Goal: Task Accomplishment & Management: Use online tool/utility

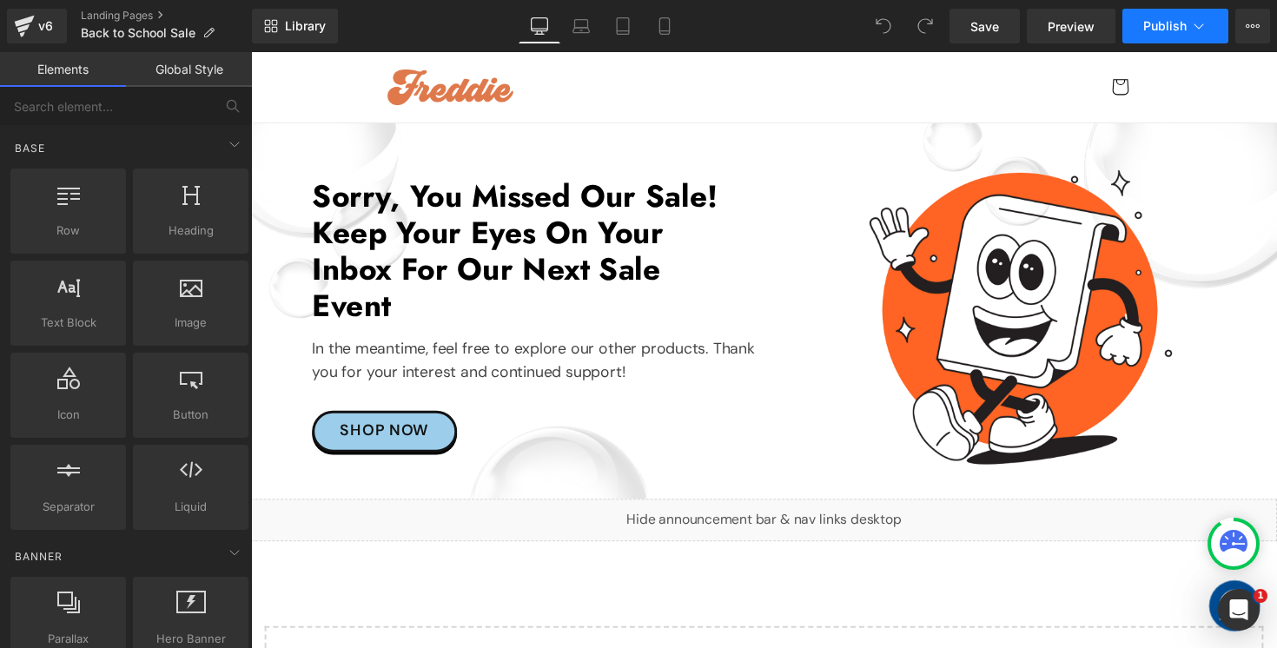
click at [1169, 30] on span "Publish" at bounding box center [1164, 26] width 43 height 14
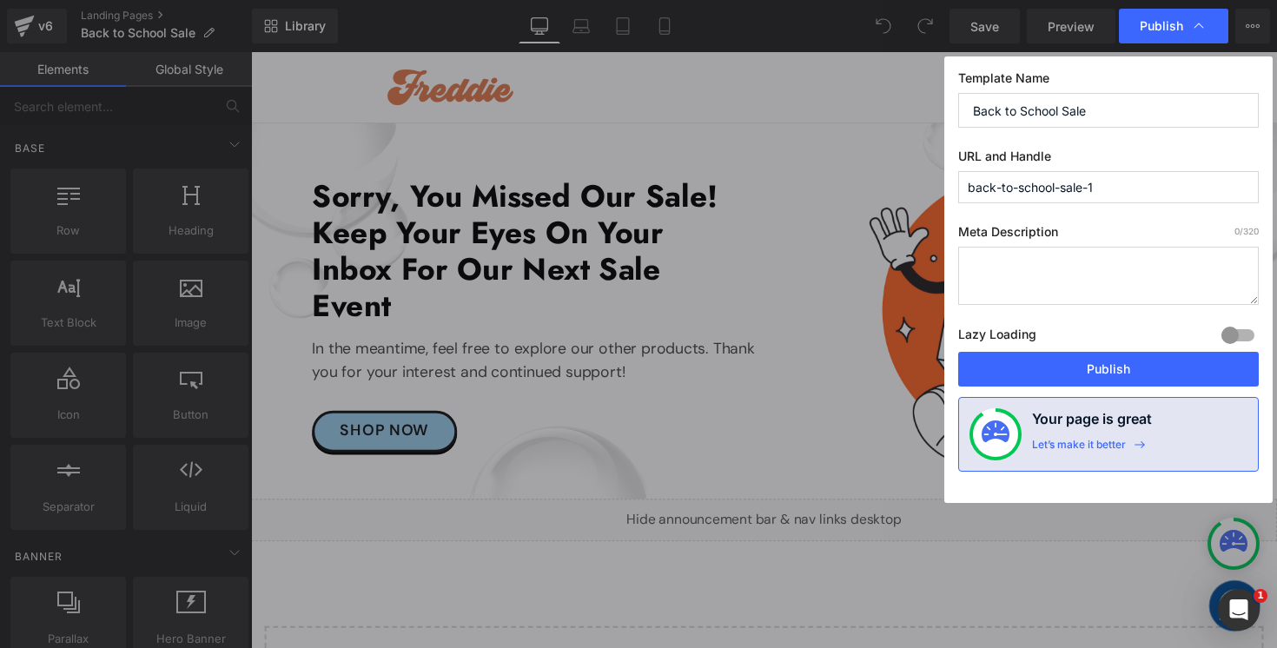
click at [1123, 189] on input "back-to-school-sale-1" at bounding box center [1108, 187] width 300 height 32
type input "back-to-school-sale"
click at [1060, 366] on button "Publish" at bounding box center [1108, 369] width 300 height 35
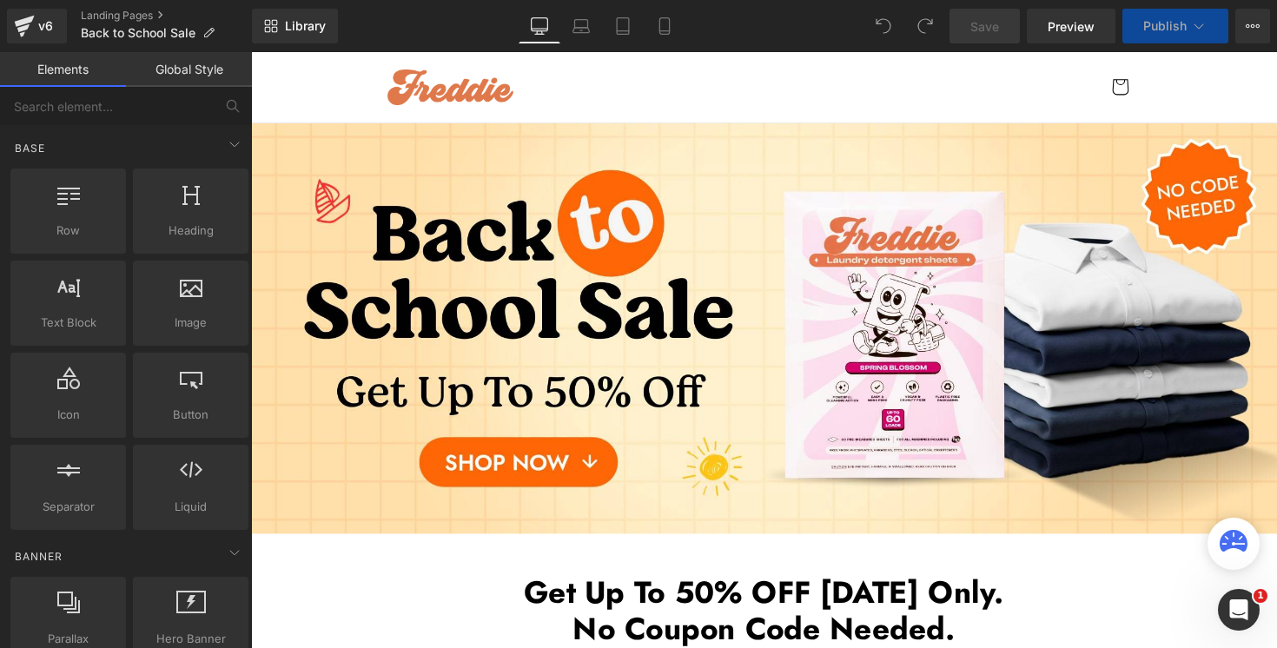
click at [1190, 28] on icon at bounding box center [1198, 25] width 17 height 17
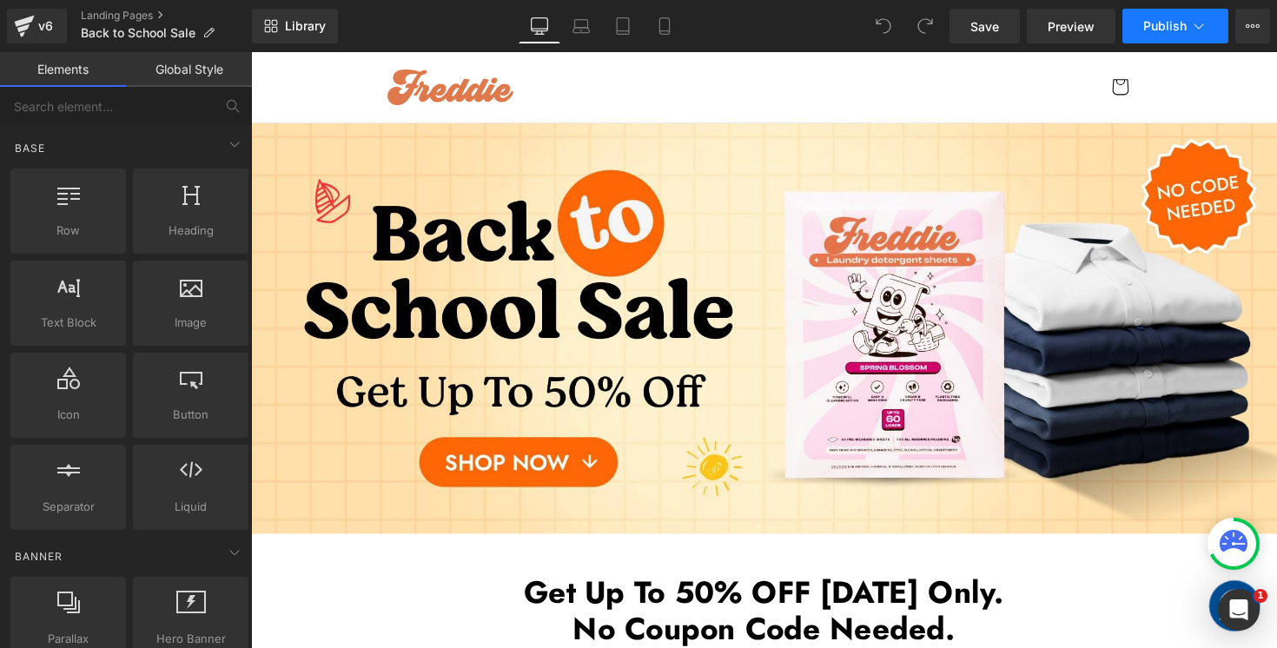
click at [1190, 28] on icon at bounding box center [1198, 25] width 17 height 17
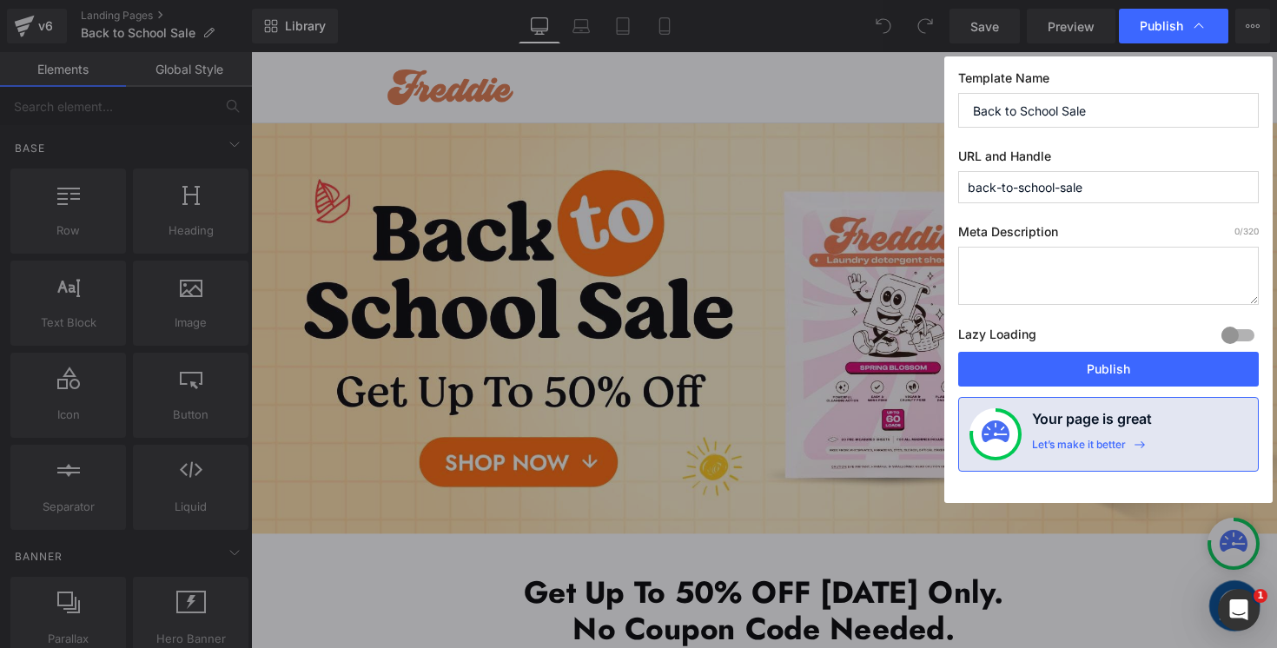
click at [1125, 188] on input "back-to-school-sale" at bounding box center [1108, 187] width 300 height 32
type input "back-to-school-sale-d"
click at [1040, 375] on button "Publish" at bounding box center [1108, 369] width 300 height 35
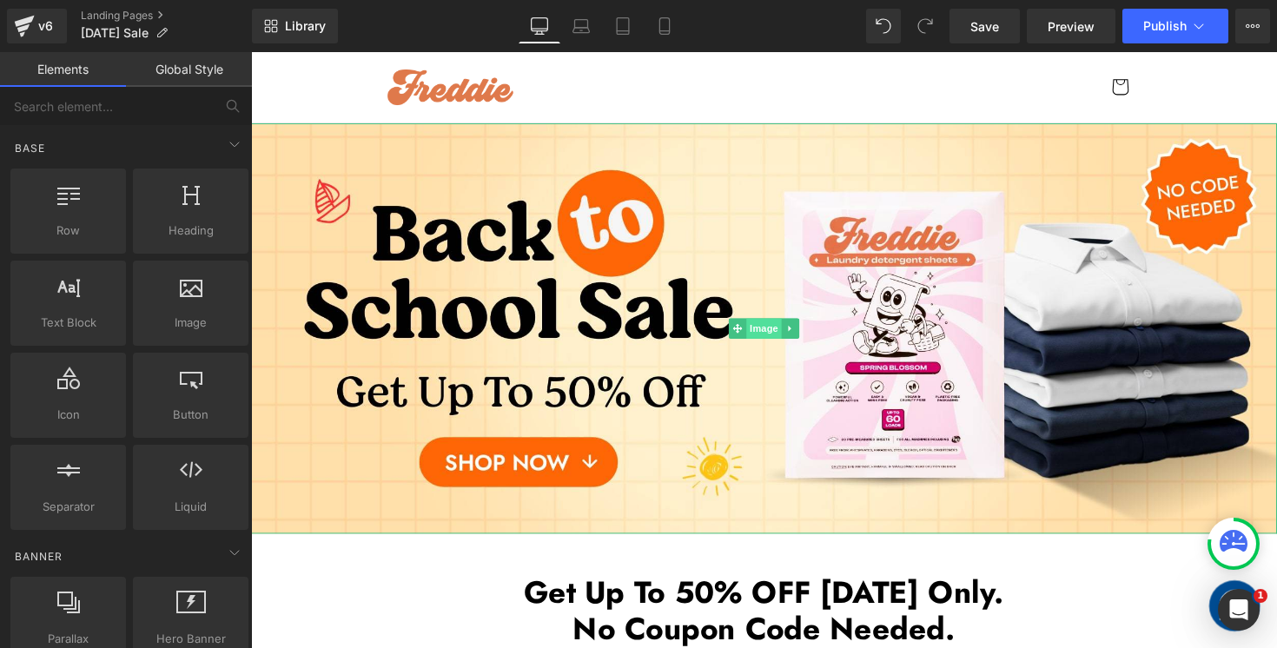
click at [776, 341] on span "Image" at bounding box center [776, 335] width 36 height 21
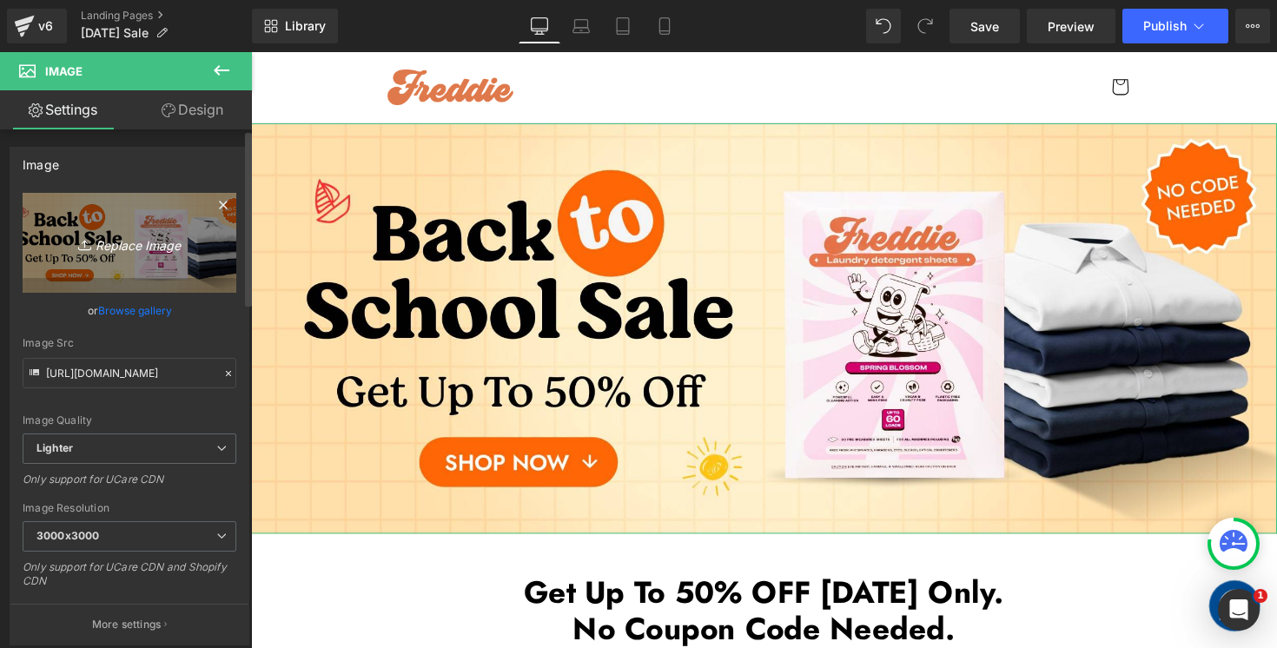
click at [145, 244] on icon "Replace Image" at bounding box center [129, 243] width 139 height 22
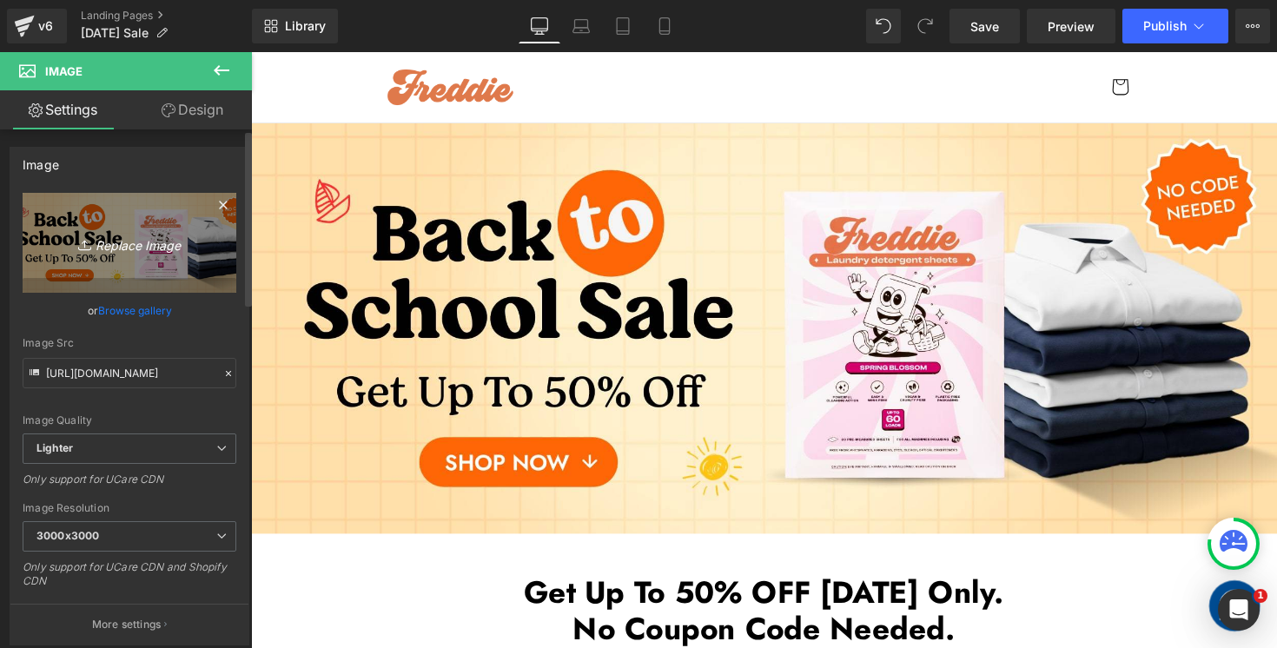
type input "C:\fakepath\Labor Day Sale Desktop 3-min.jpg"
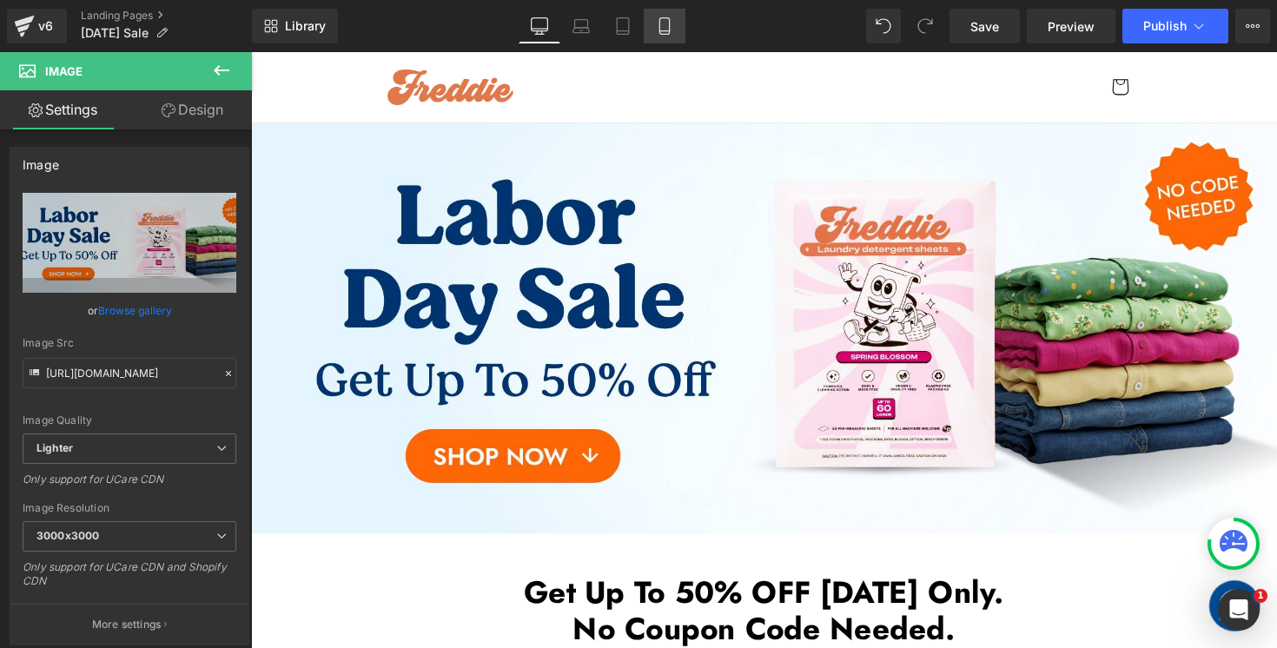
click at [679, 33] on link "Mobile" at bounding box center [665, 26] width 42 height 35
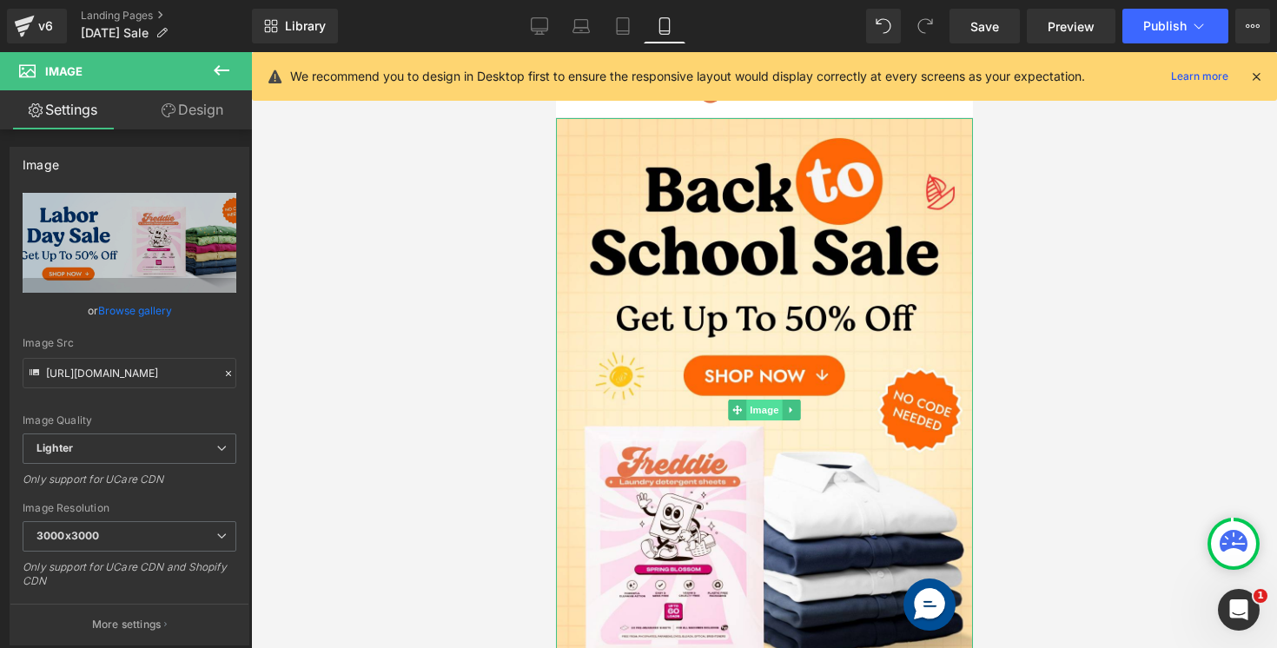
click at [763, 406] on span "Image" at bounding box center [763, 409] width 36 height 21
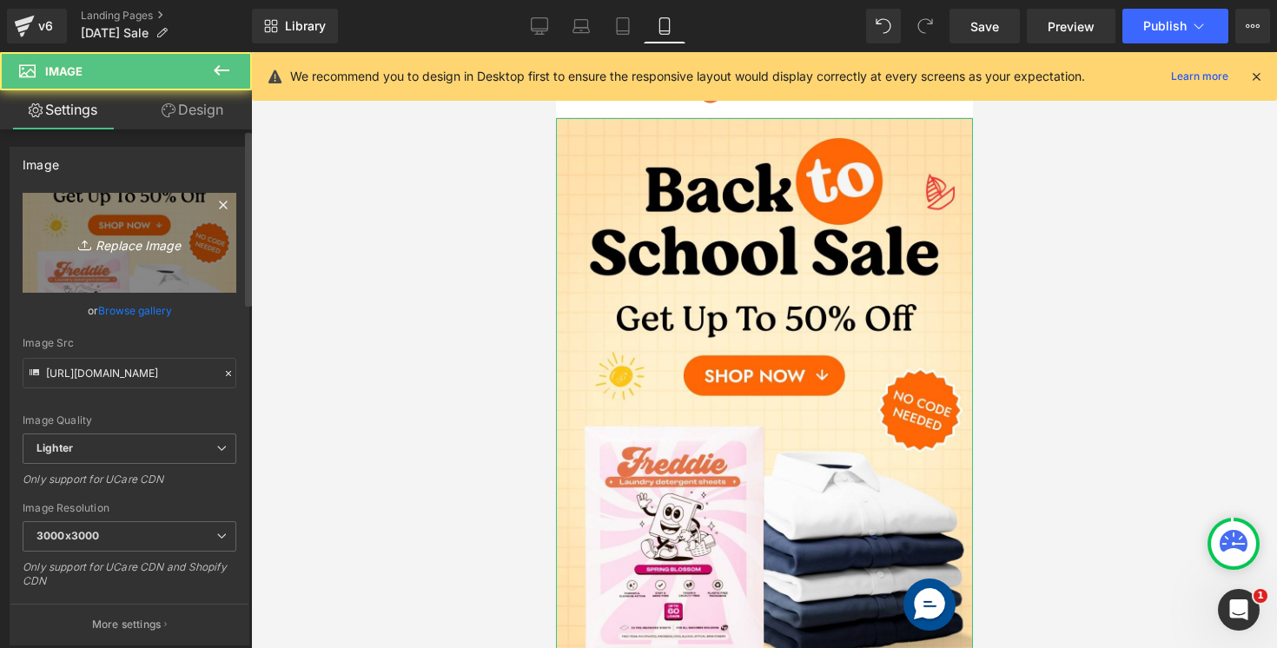
click at [109, 264] on link "Replace Image" at bounding box center [130, 243] width 214 height 100
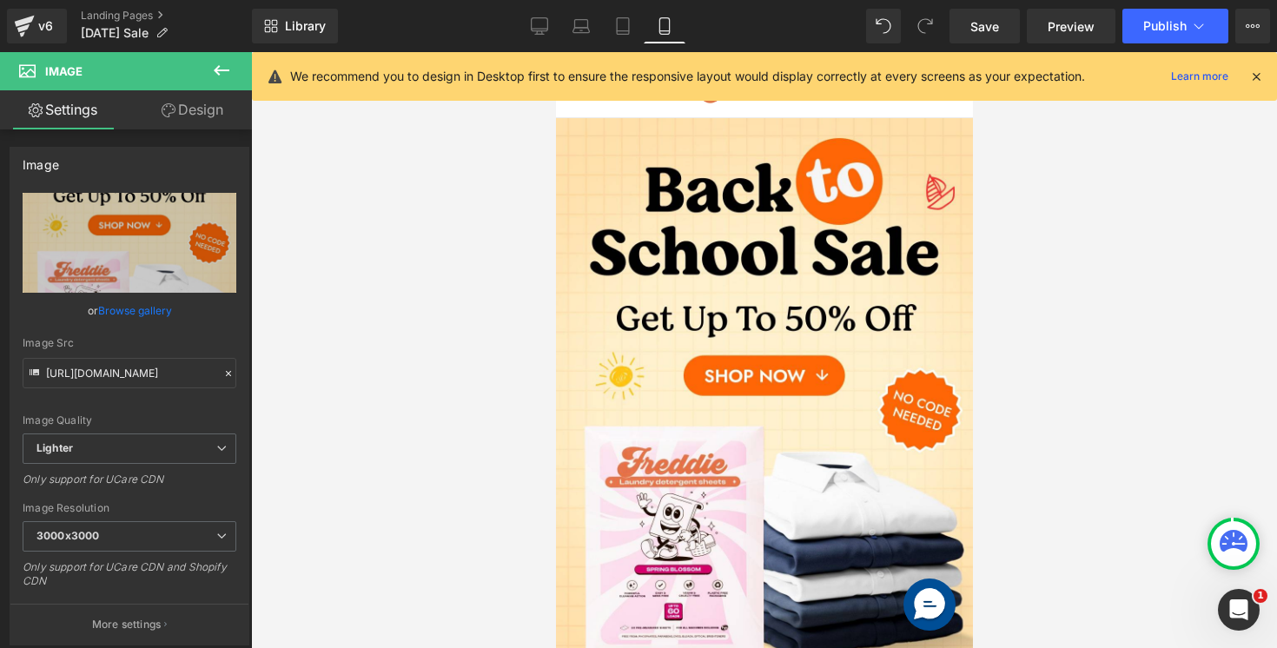
type input "C:\fakepath\Labor Day Sale Mobile 3-min.jpg"
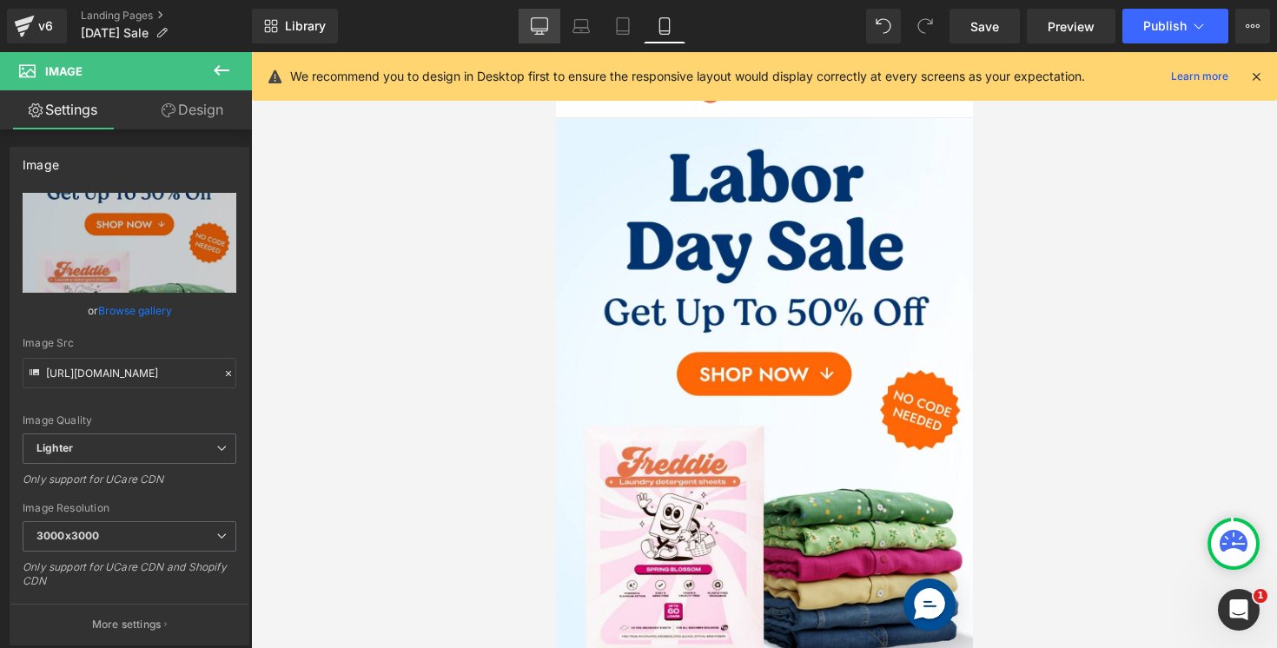
click at [539, 33] on icon at bounding box center [539, 25] width 17 height 17
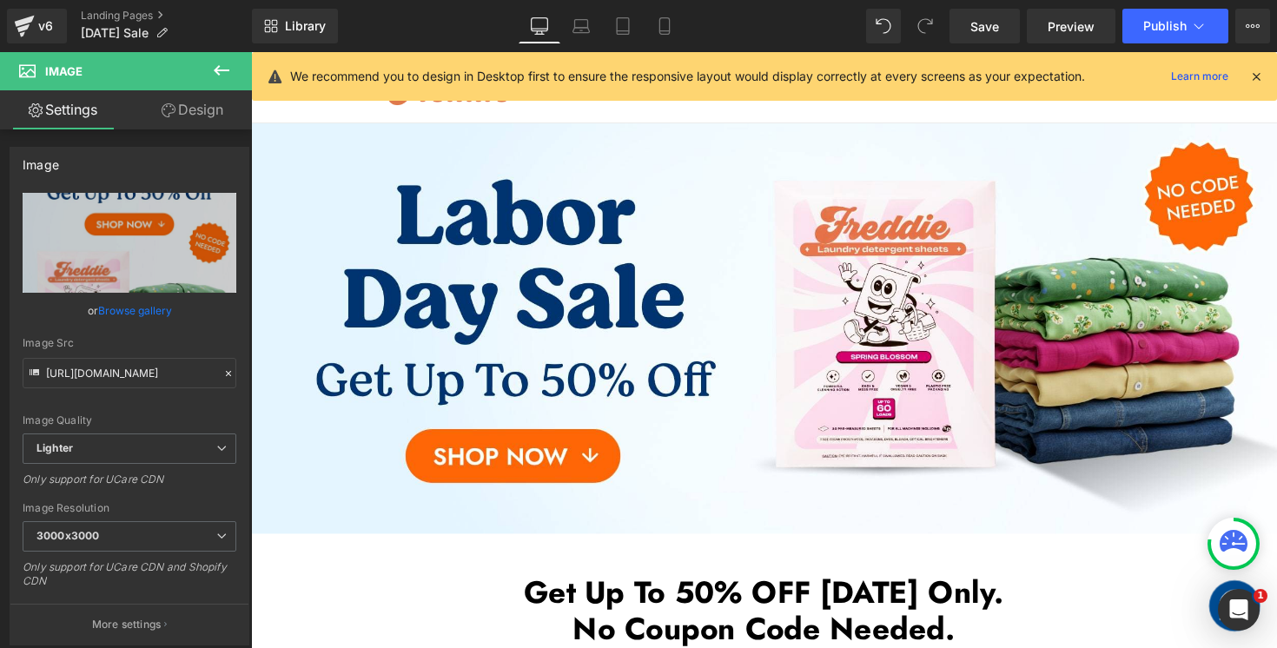
click at [1251, 77] on icon at bounding box center [1256, 77] width 16 height 16
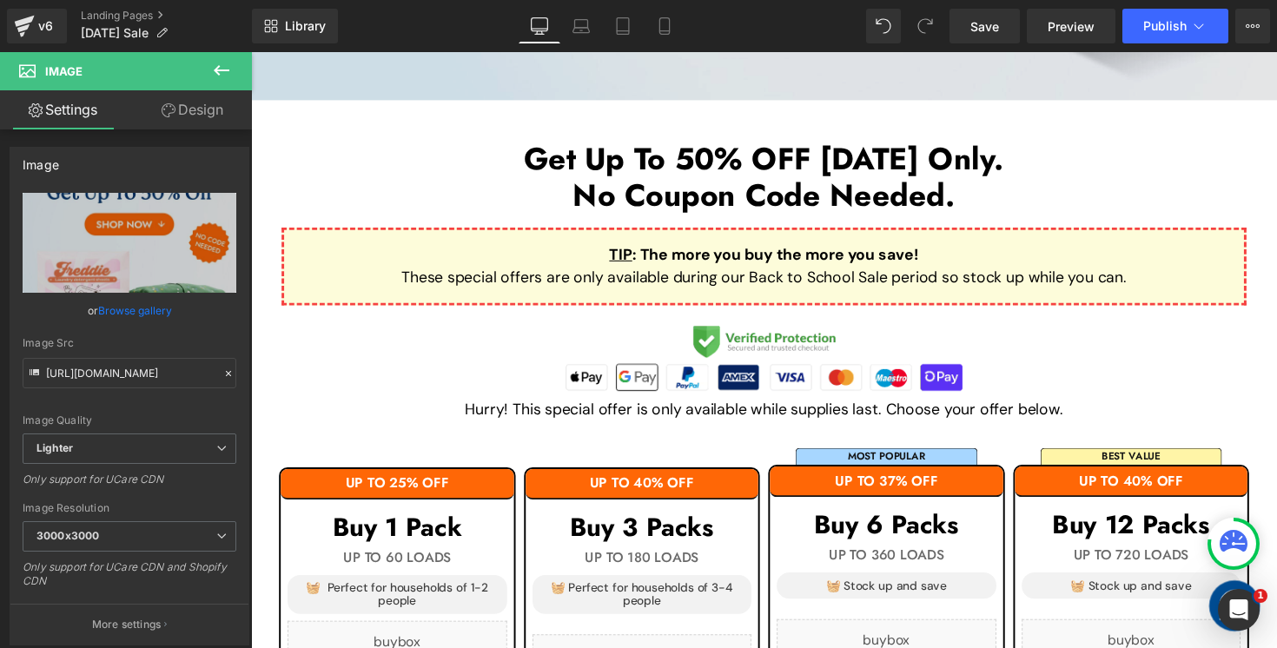
scroll to position [449, 0]
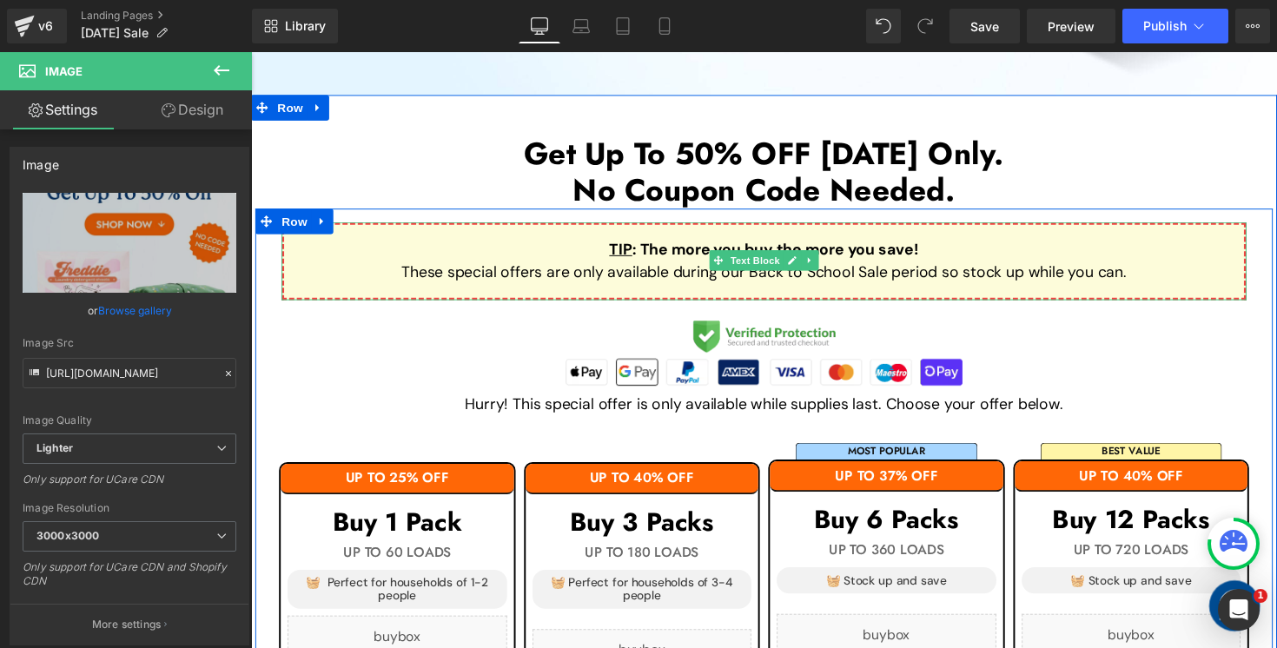
click at [904, 274] on p "These special offers are only available during our Back to School Sale period s…" at bounding box center [777, 278] width 928 height 23
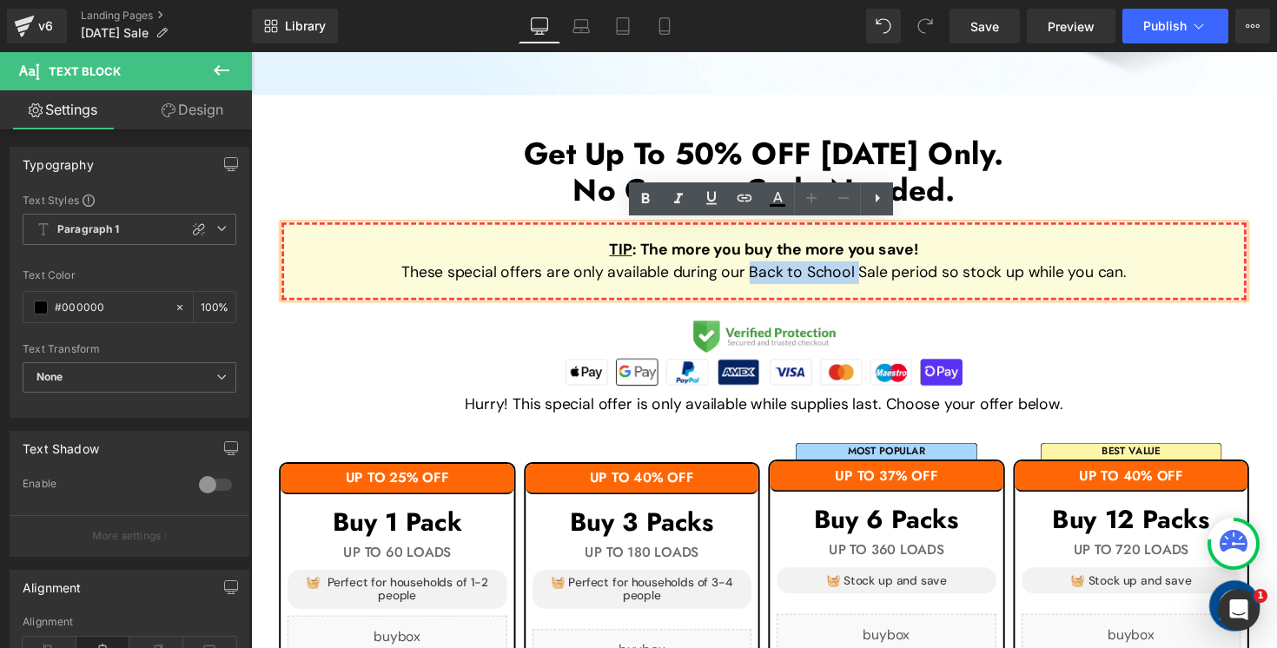
drag, startPoint x: 872, startPoint y: 281, endPoint x: 760, endPoint y: 278, distance: 112.1
click at [760, 278] on p "These special offers are only available during our Back to School Sale period s…" at bounding box center [777, 278] width 928 height 23
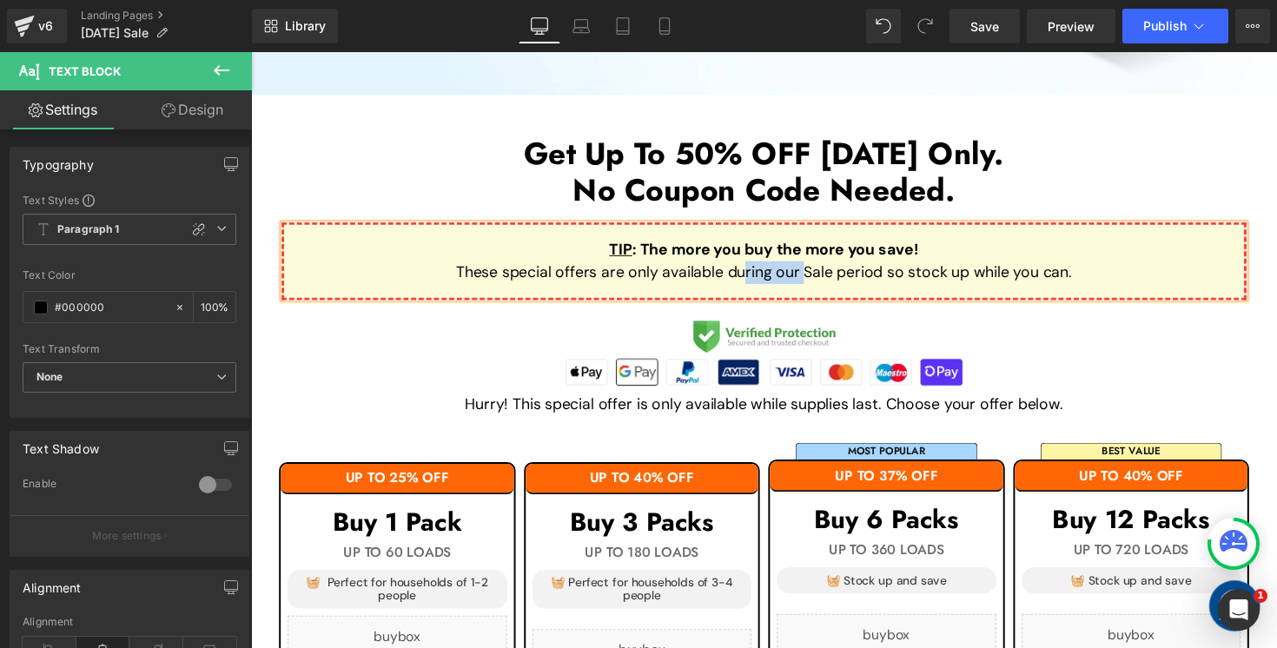
click at [760, 278] on p "These special offers are only available during our Sale period so stock up whil…" at bounding box center [777, 278] width 928 height 23
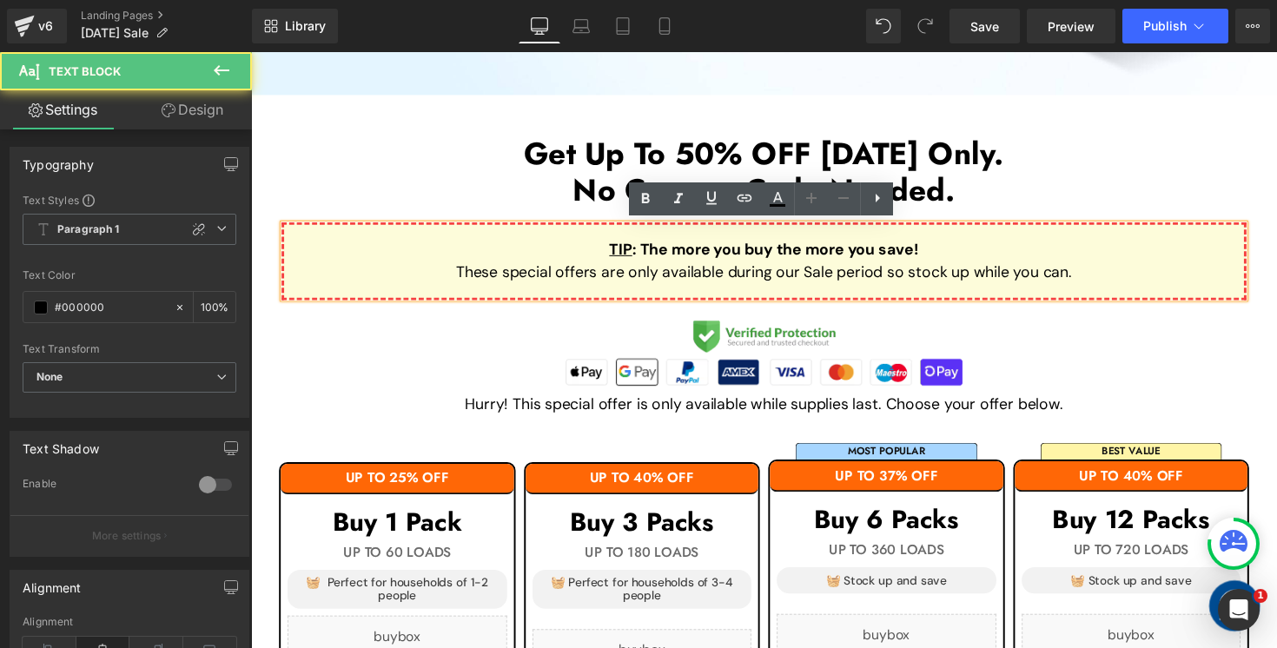
click at [818, 278] on p "These special offers are only available during our Sale period so stock up whil…" at bounding box center [777, 278] width 928 height 23
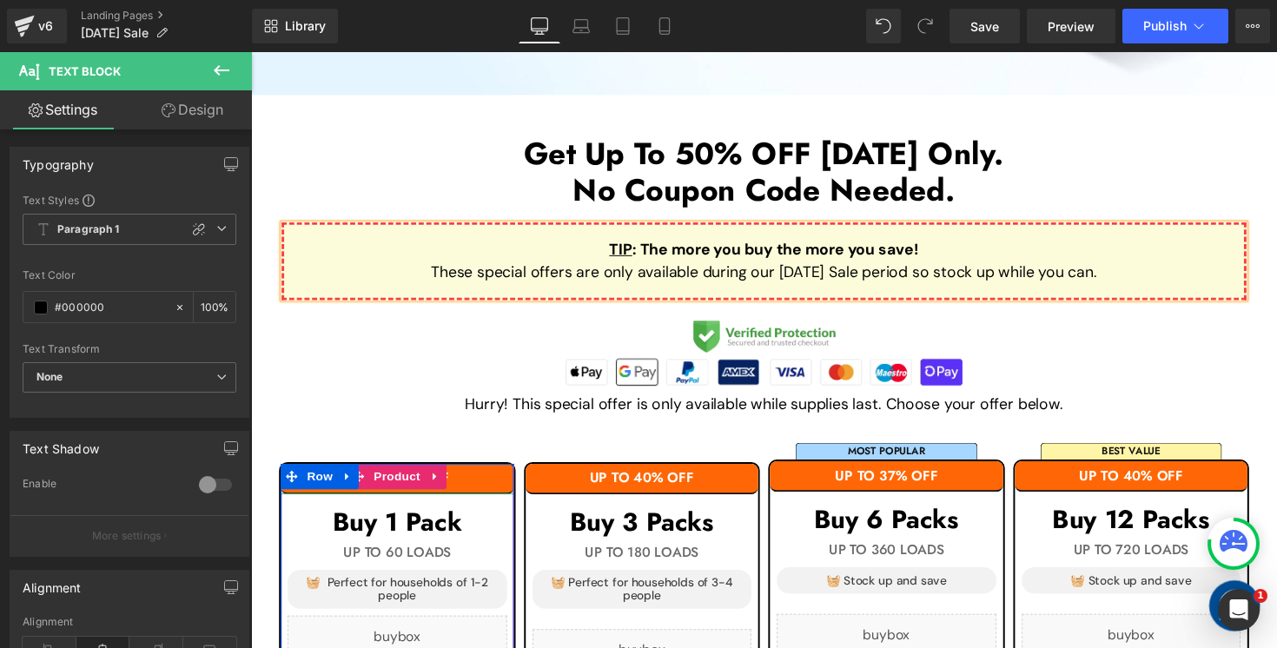
click at [499, 488] on h1 "UP TO 25% OFF" at bounding box center [400, 489] width 239 height 16
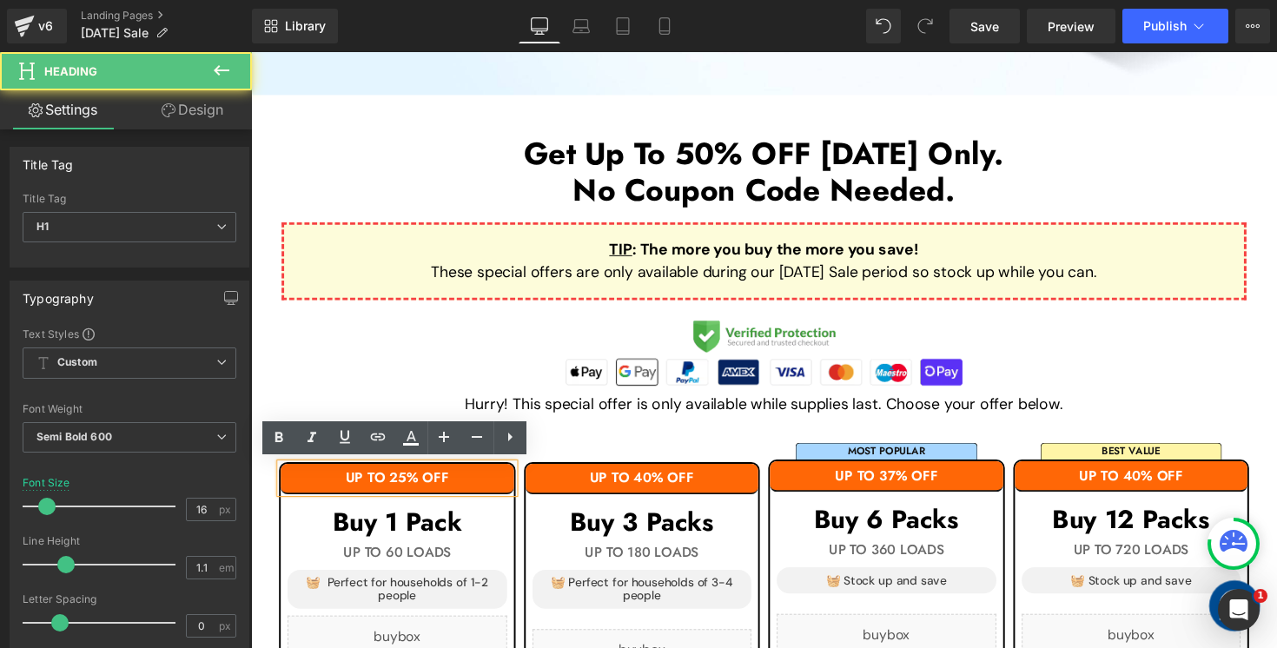
click at [499, 488] on h1 "UP TO 25% OFF" at bounding box center [400, 489] width 239 height 16
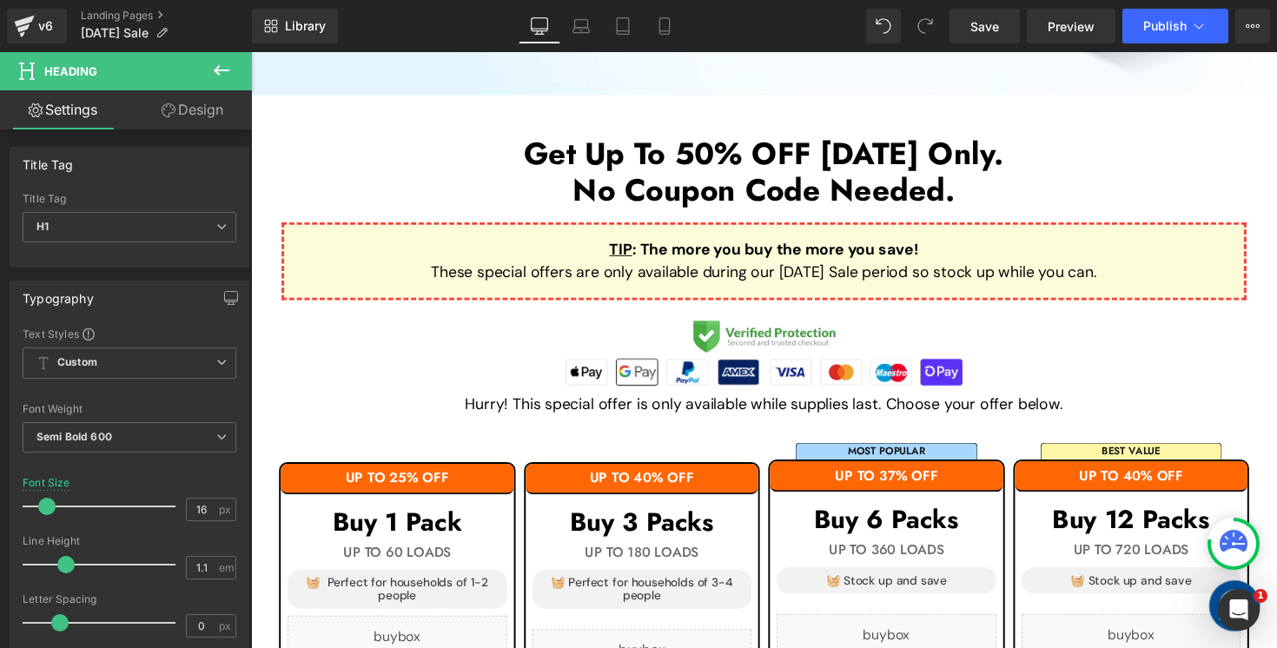
click at [202, 107] on link "Design" at bounding box center [192, 109] width 126 height 39
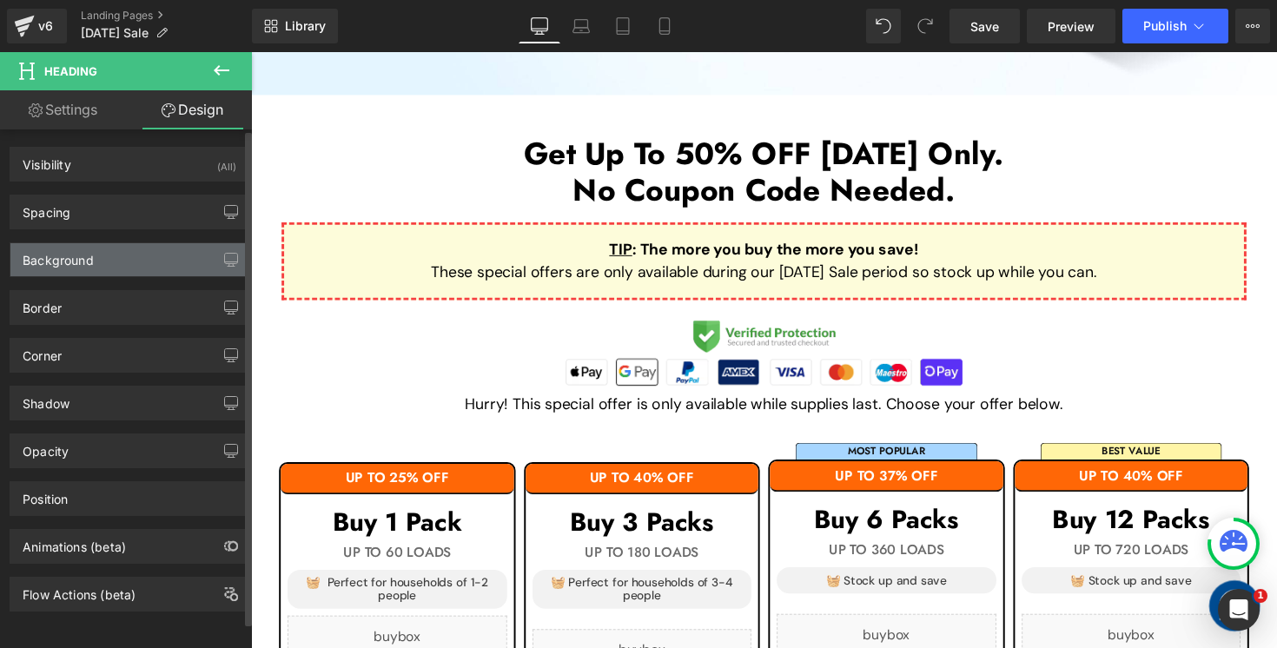
click at [133, 265] on div "Background" at bounding box center [129, 259] width 238 height 33
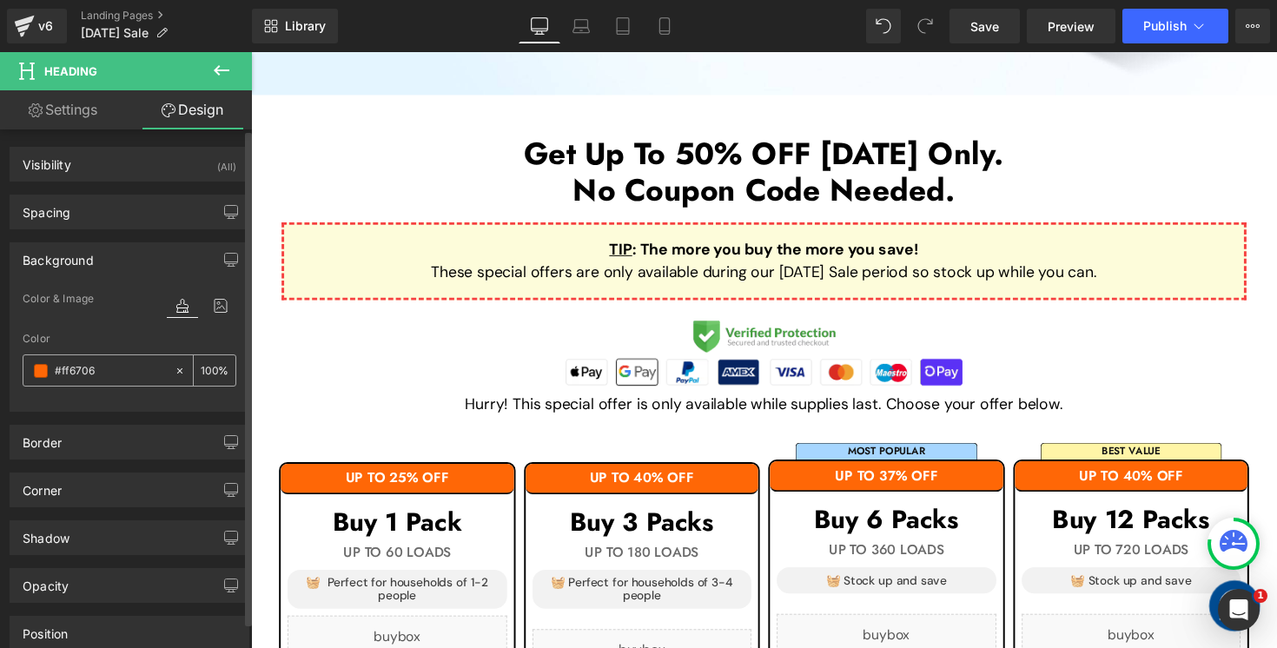
click at [115, 366] on input "#ff6706" at bounding box center [110, 370] width 111 height 19
paste input "01356F"
type input "#01356F"
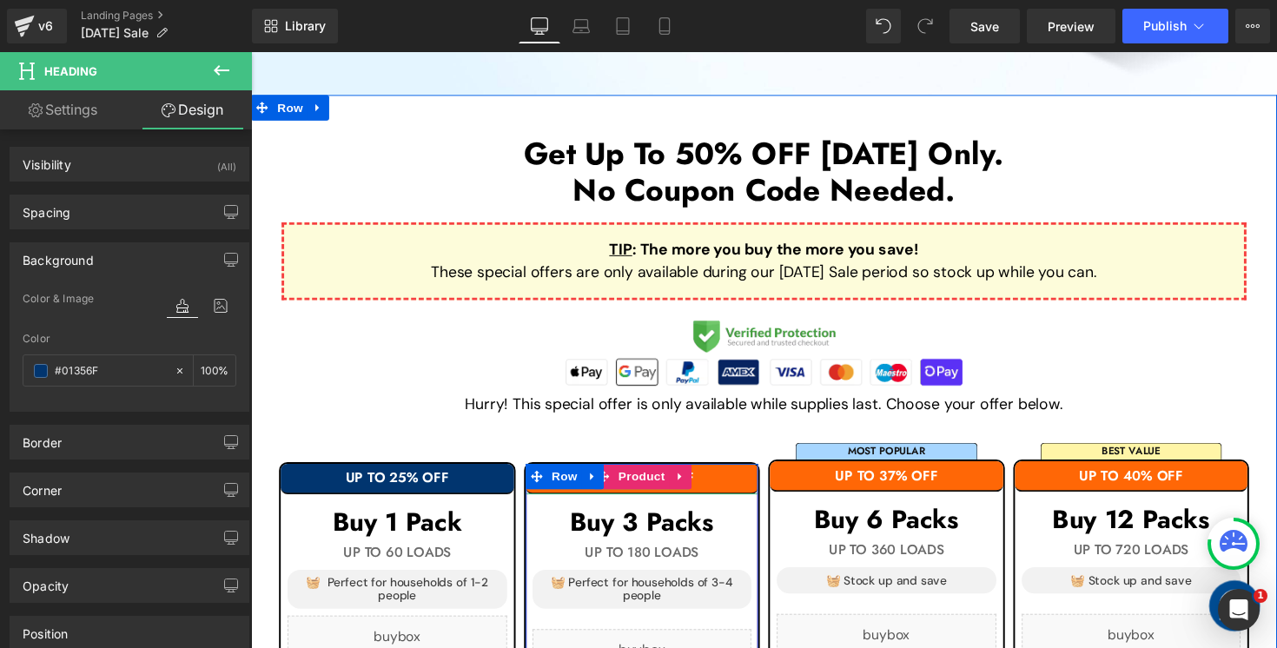
click at [733, 481] on h1 "UP TO 40% OFF" at bounding box center [651, 489] width 239 height 16
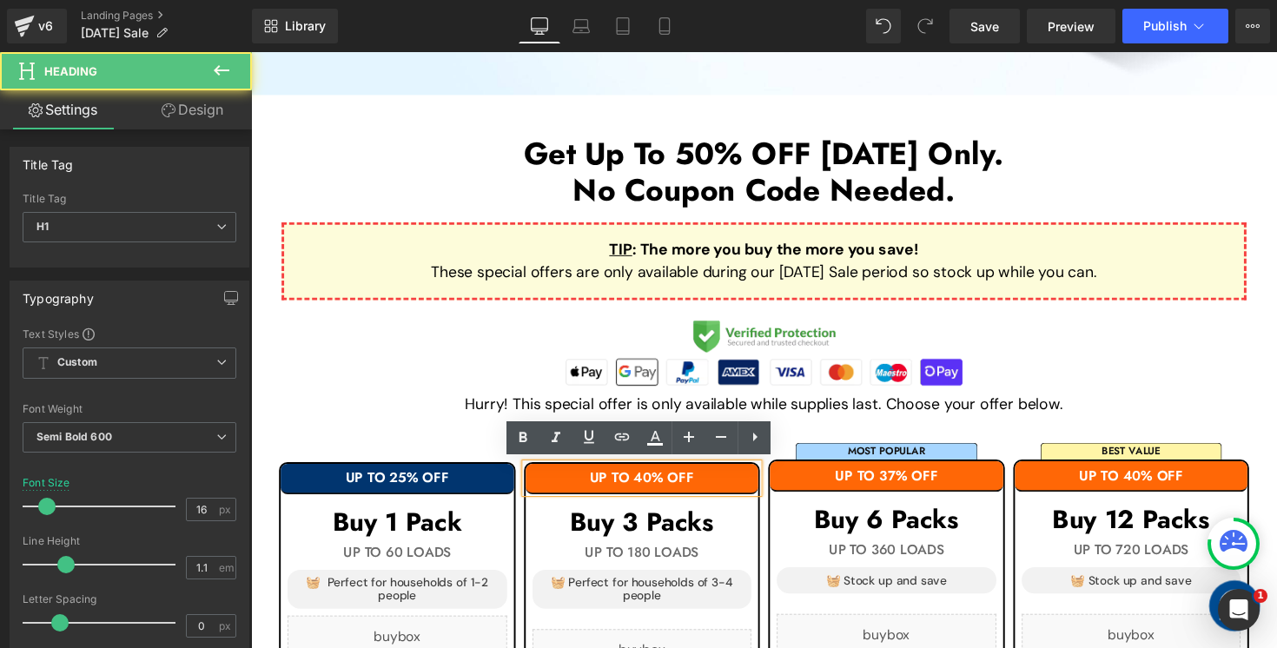
click at [757, 489] on h1 "UP TO 40% OFF" at bounding box center [651, 489] width 239 height 16
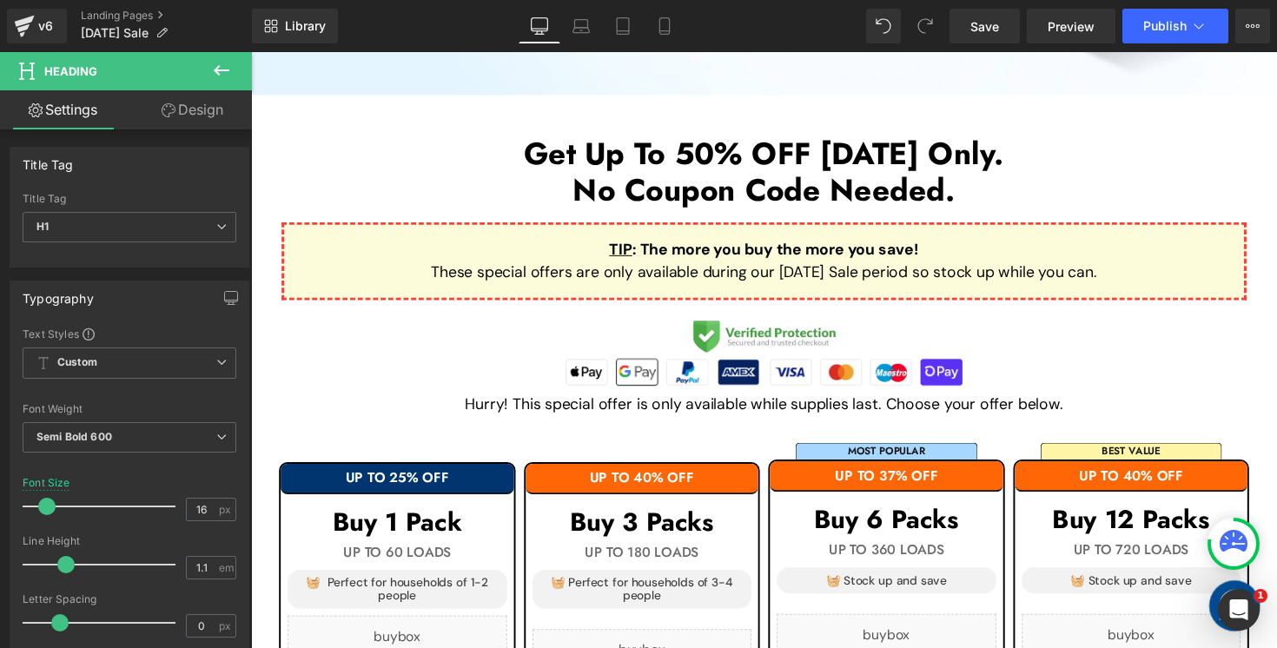
click at [206, 112] on link "Design" at bounding box center [192, 109] width 126 height 39
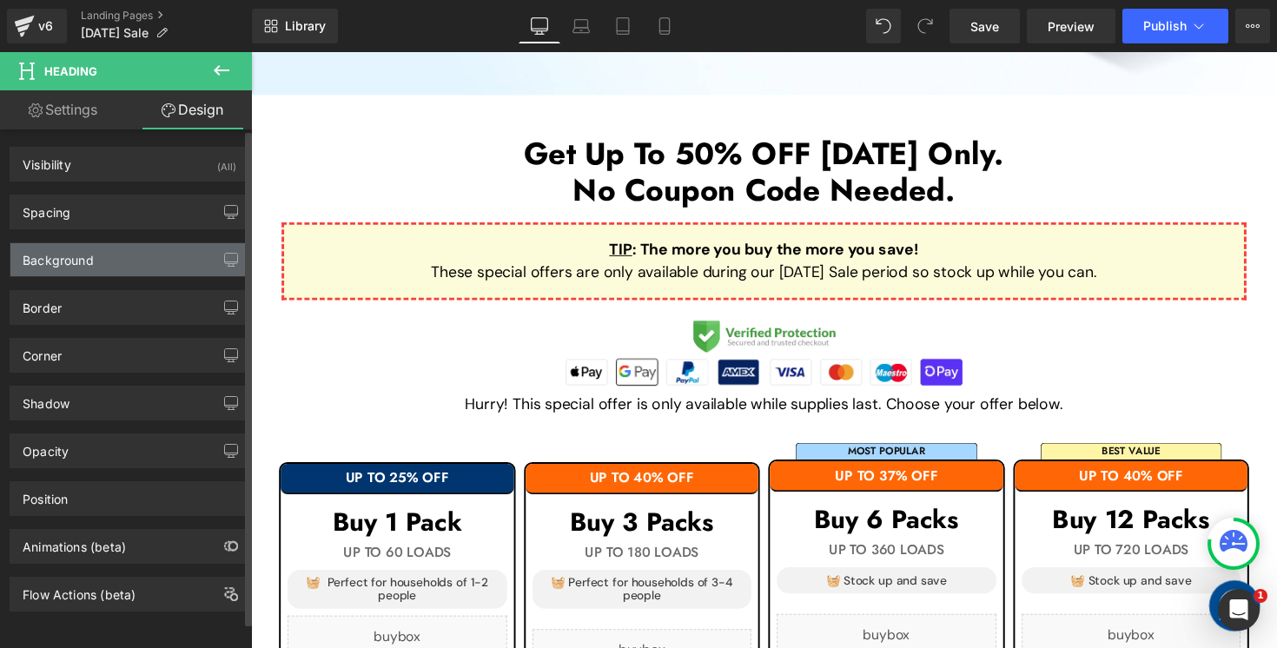
click at [130, 259] on div "Background" at bounding box center [129, 259] width 238 height 33
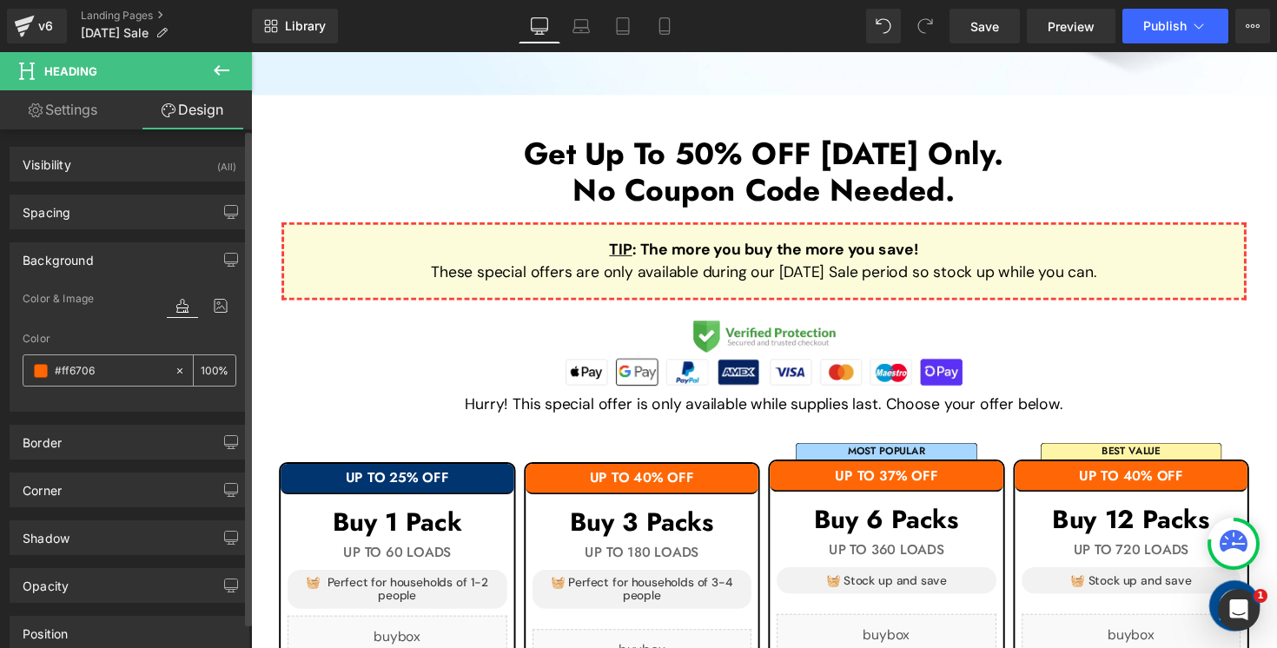
click at [133, 373] on input "#ff6706" at bounding box center [110, 370] width 111 height 19
paste input "01356F"
type input "#01356F"
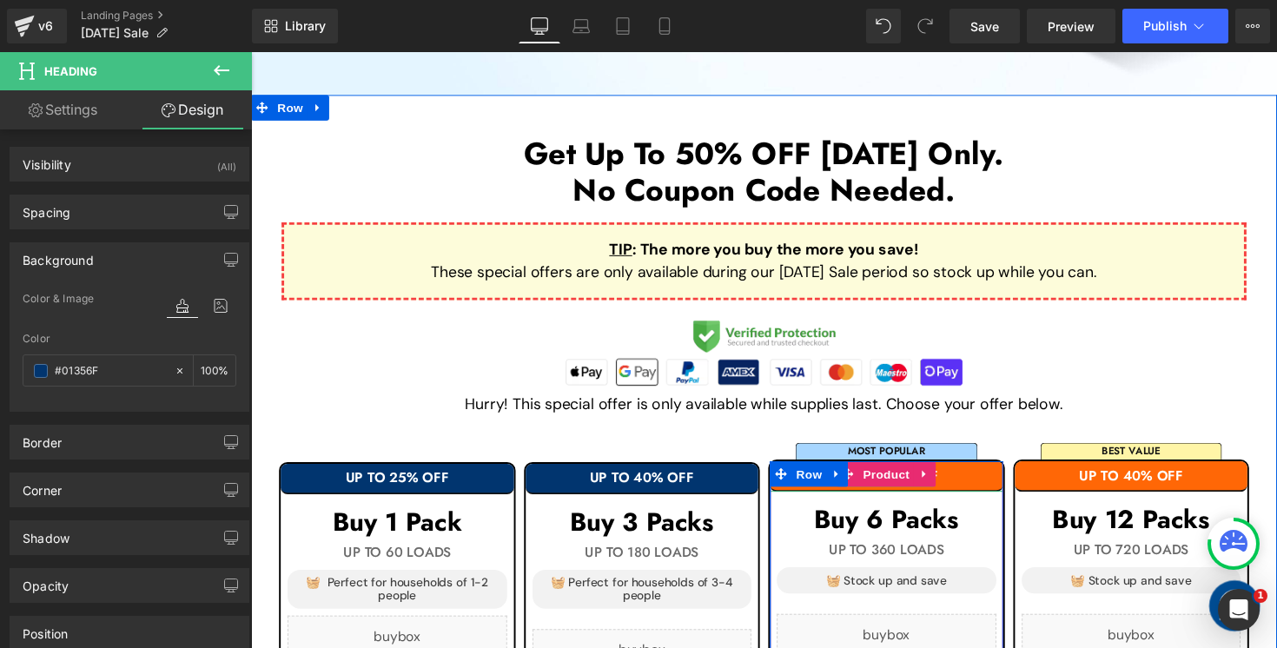
click at [981, 486] on h1 "UP TO 37% OFF" at bounding box center [901, 487] width 239 height 16
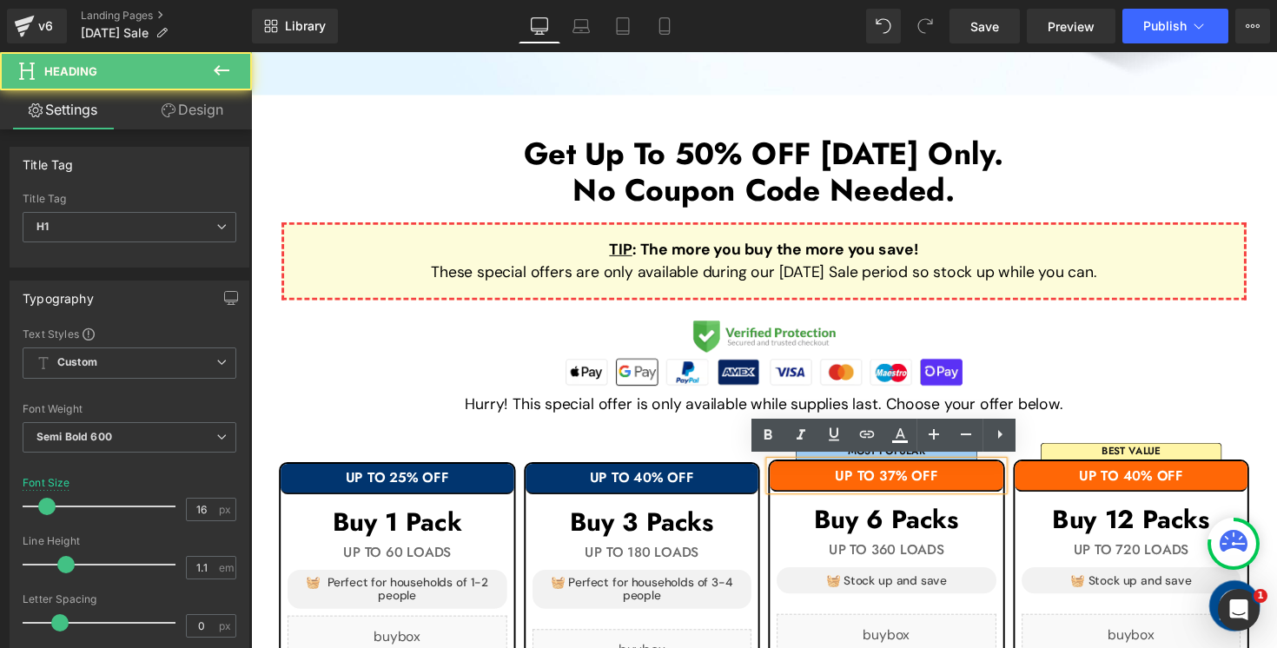
click at [981, 486] on h1 "UP TO 37% OFF" at bounding box center [901, 487] width 239 height 16
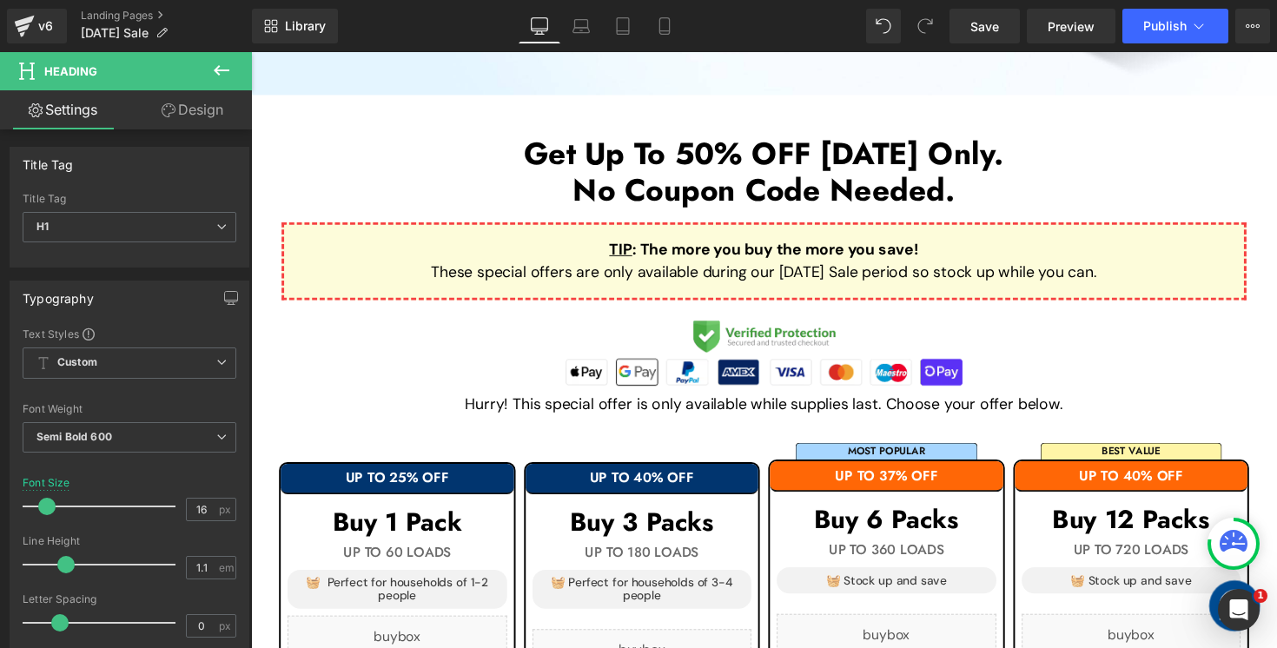
click at [215, 122] on link "Design" at bounding box center [192, 109] width 126 height 39
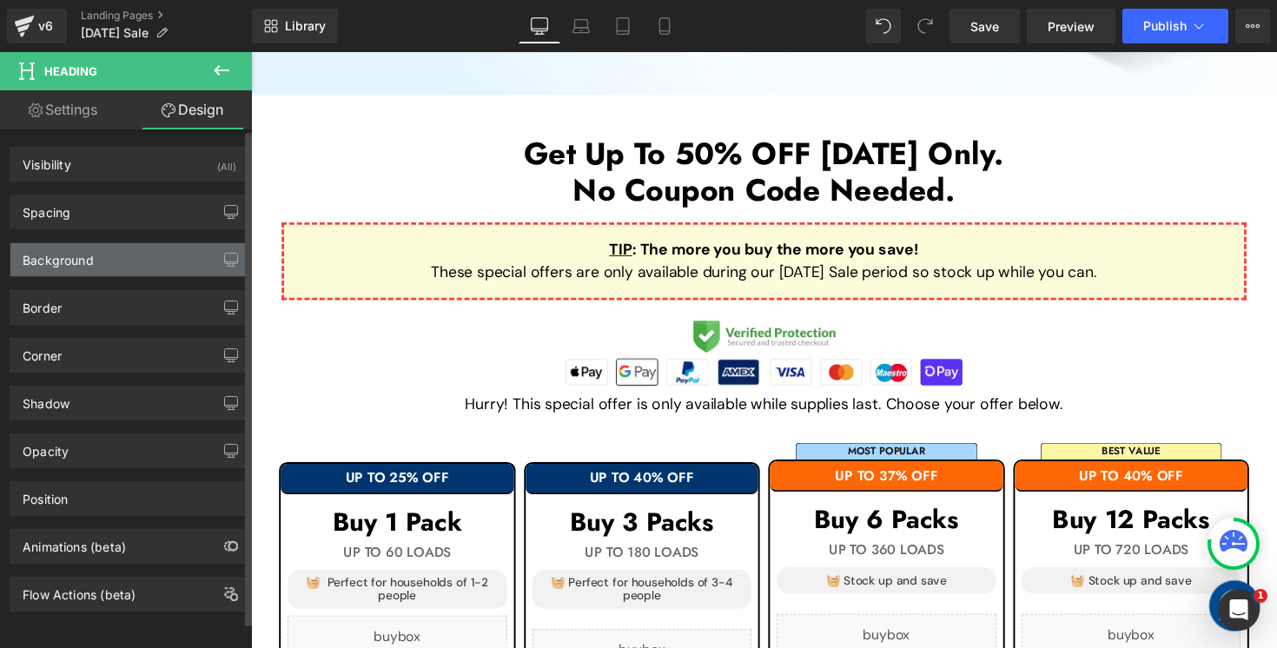
click at [155, 267] on div "Background" at bounding box center [129, 259] width 238 height 33
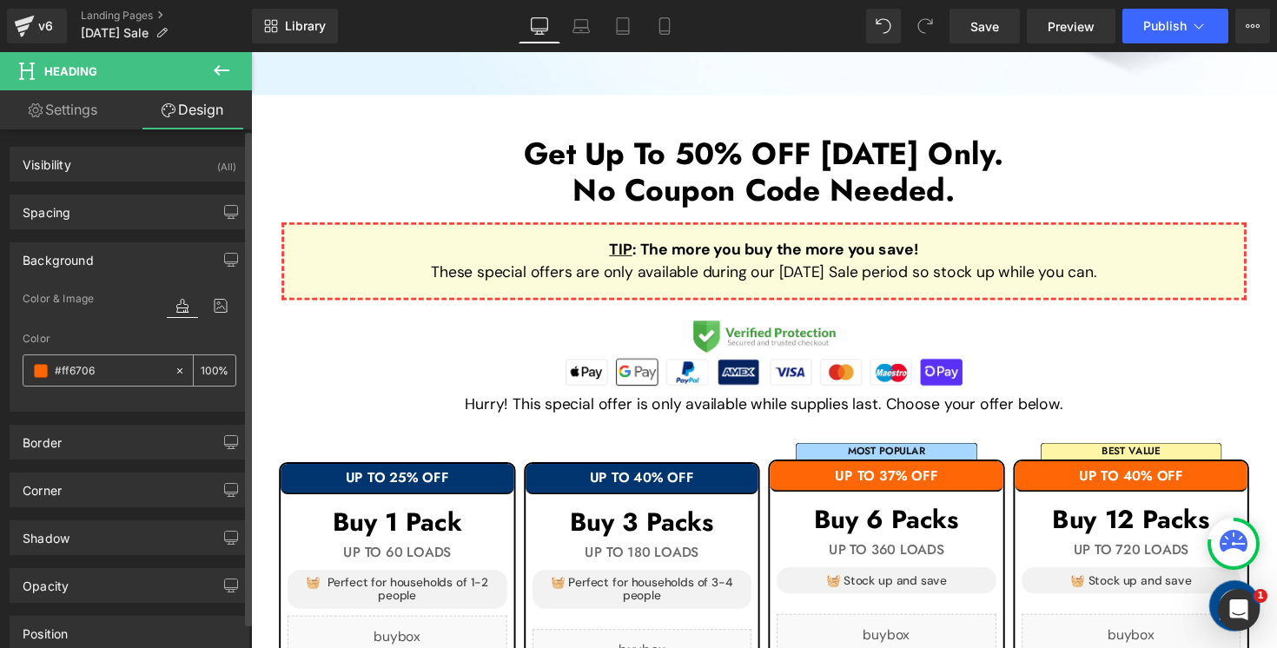
click at [132, 368] on input "#ff6706" at bounding box center [110, 370] width 111 height 19
paste input "01356F"
type input "#01356F"
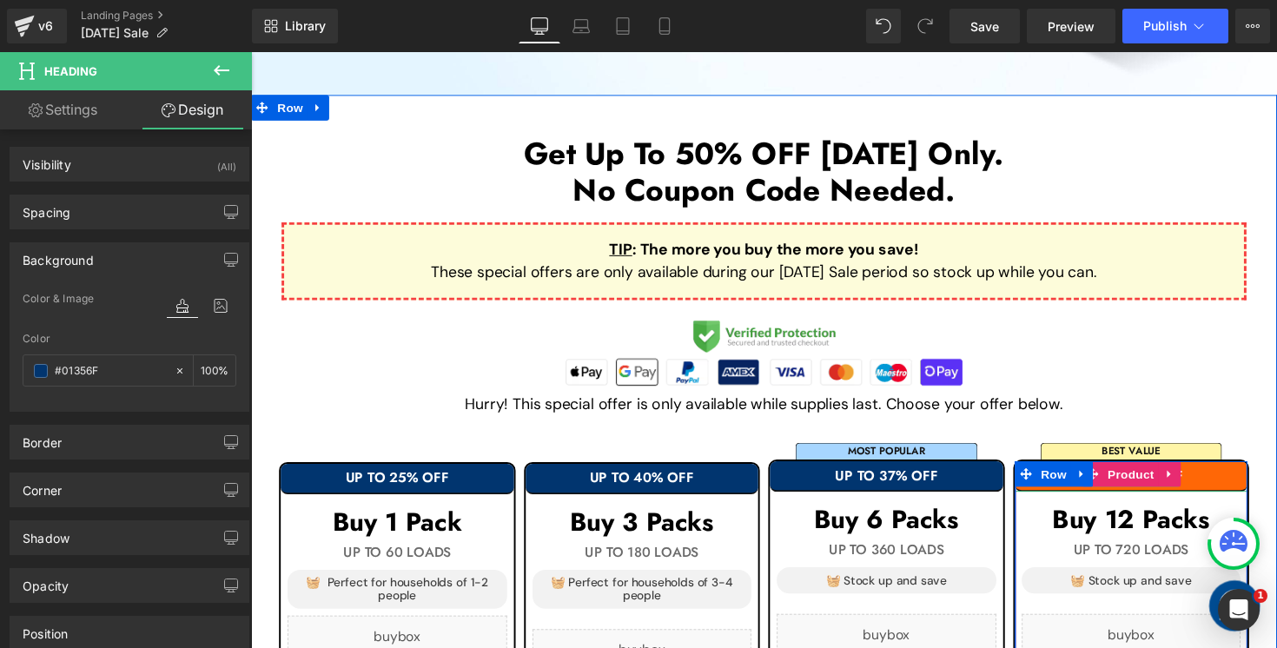
click at [1241, 485] on h1 "UP TO 40% OFF" at bounding box center [1152, 487] width 239 height 16
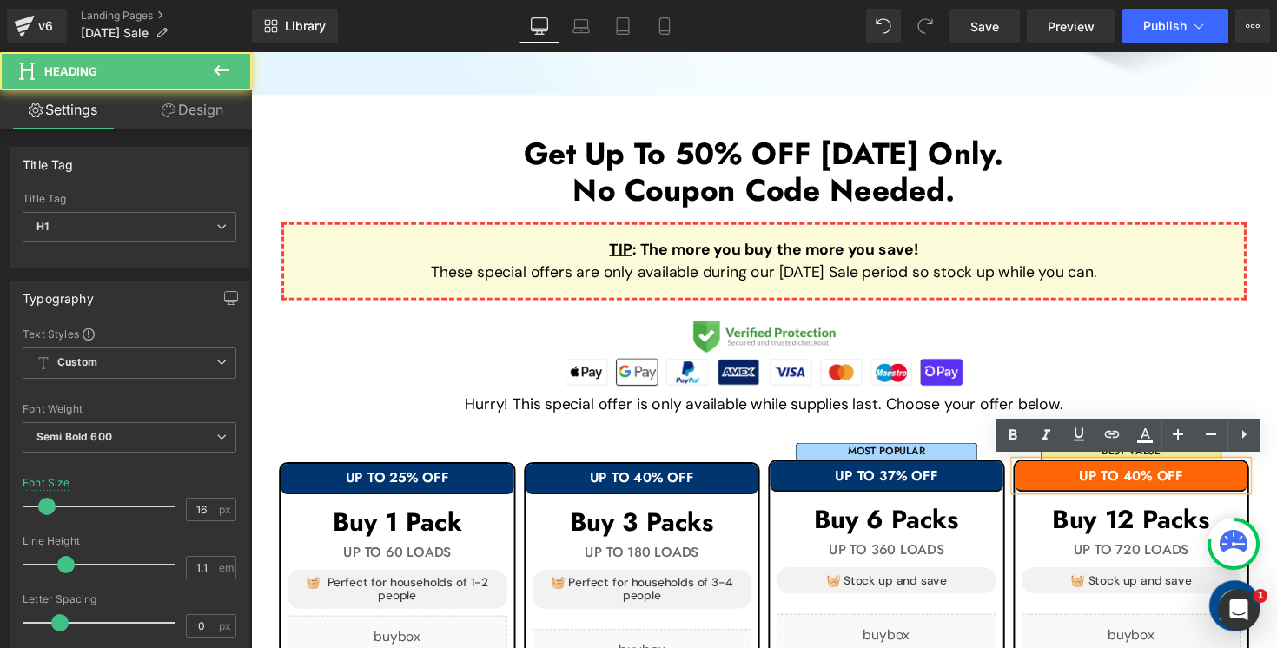
click at [1241, 485] on h1 "UP TO 40% OFF" at bounding box center [1152, 487] width 239 height 16
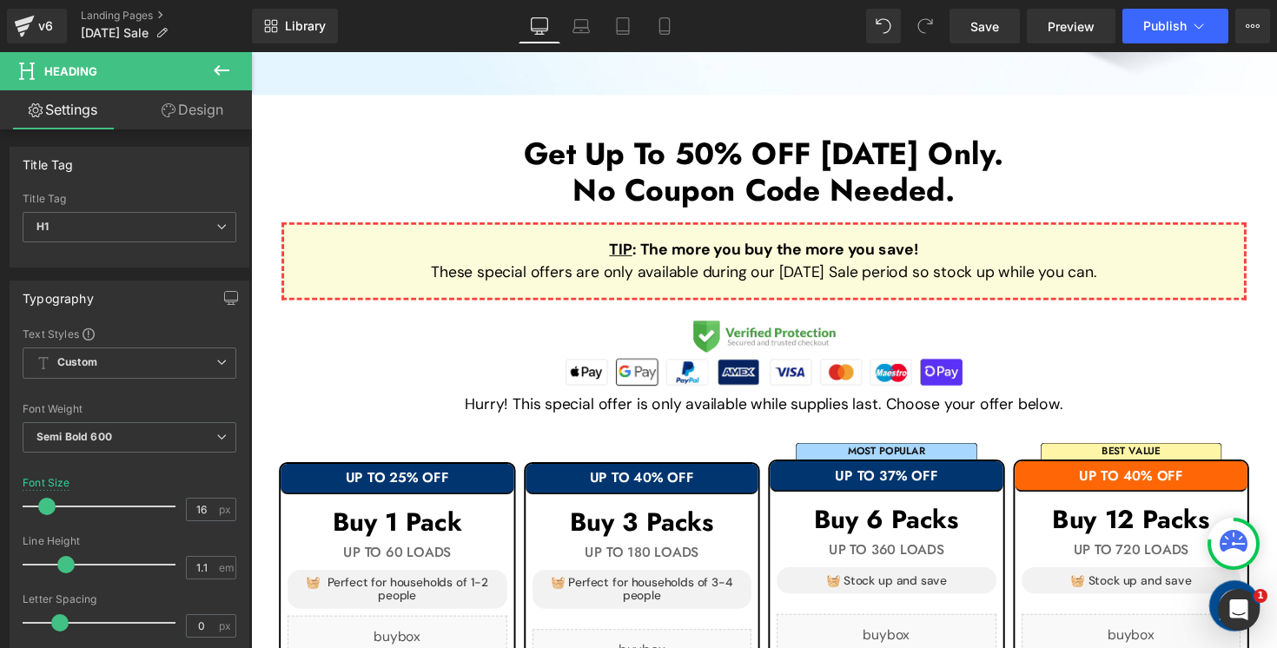
click at [187, 122] on link "Design" at bounding box center [192, 109] width 126 height 39
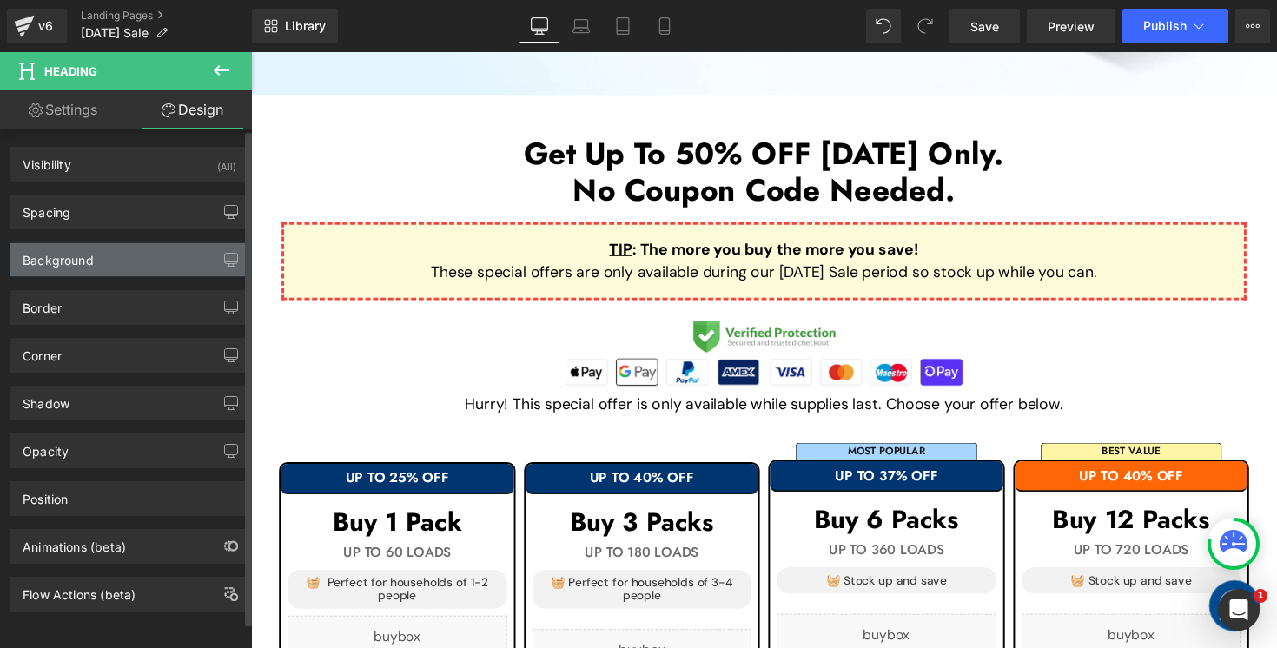
click at [141, 273] on div "Background" at bounding box center [129, 259] width 238 height 33
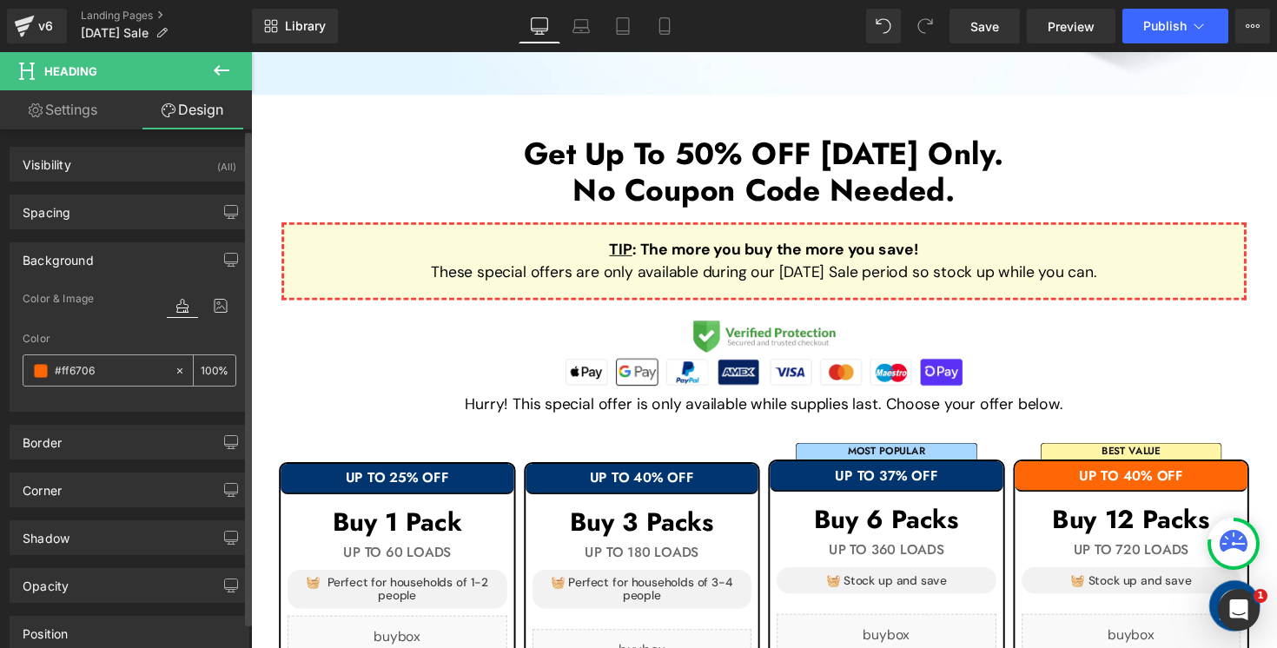
click at [131, 377] on input "#ff6706" at bounding box center [110, 370] width 111 height 19
paste input "01356F"
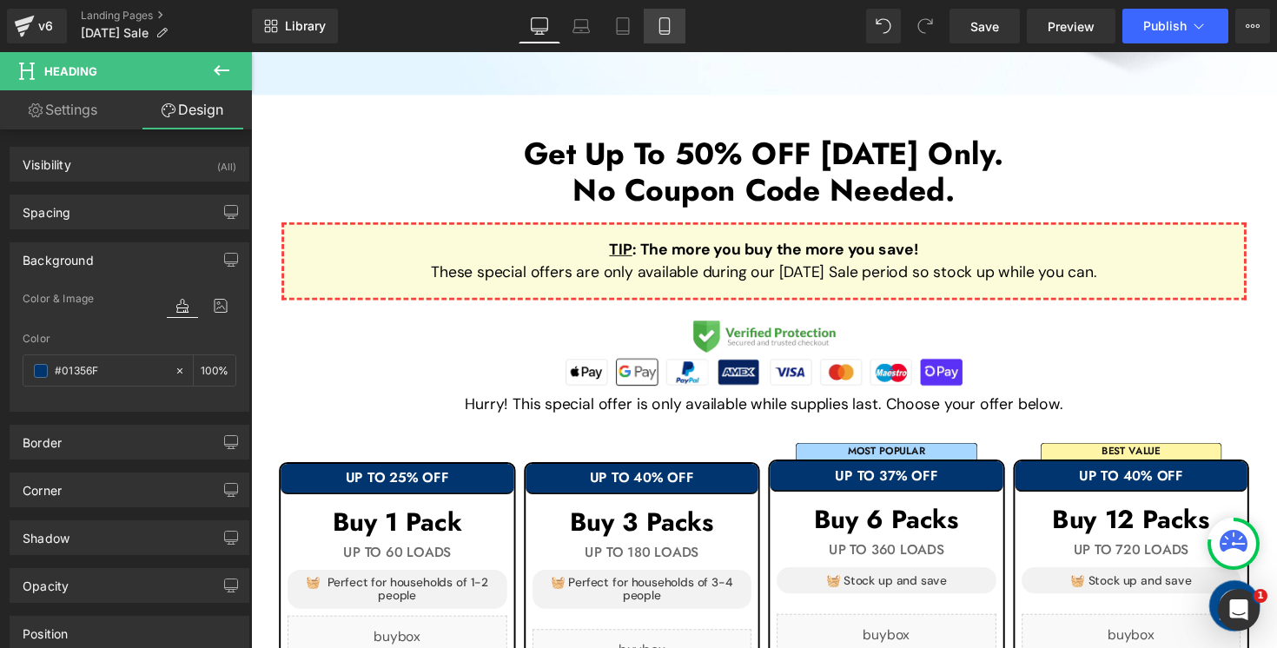
type input "#01356F"
click at [664, 25] on icon at bounding box center [664, 25] width 17 height 17
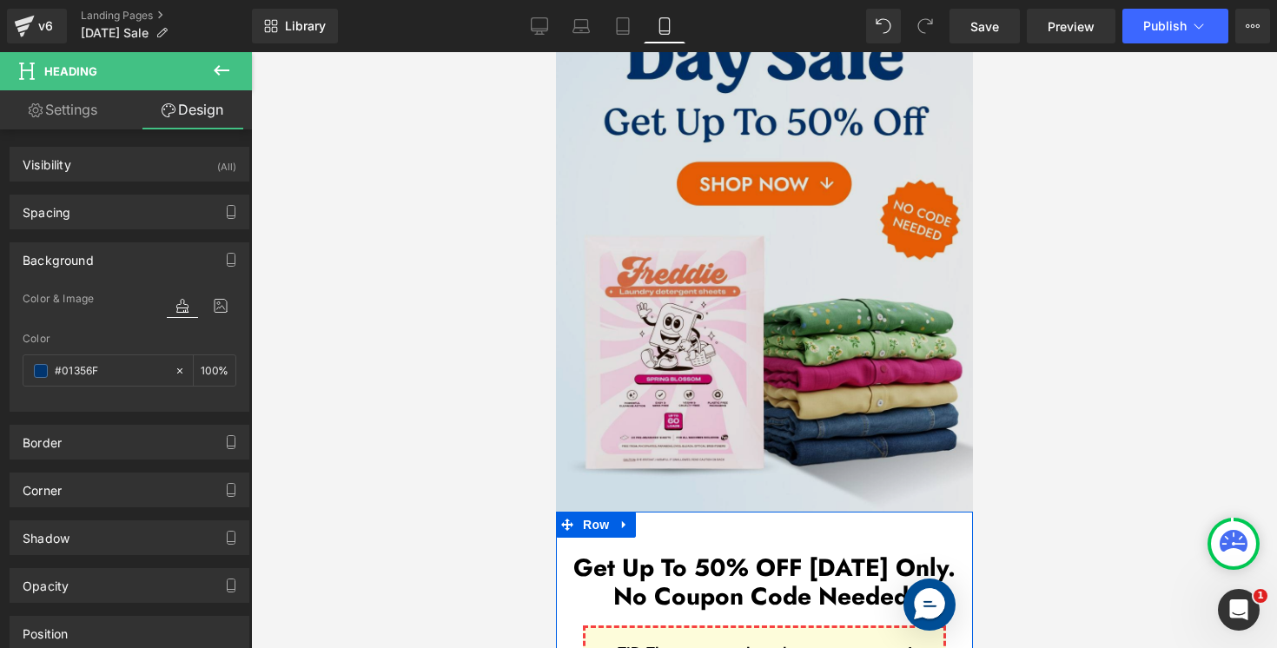
scroll to position [116, 0]
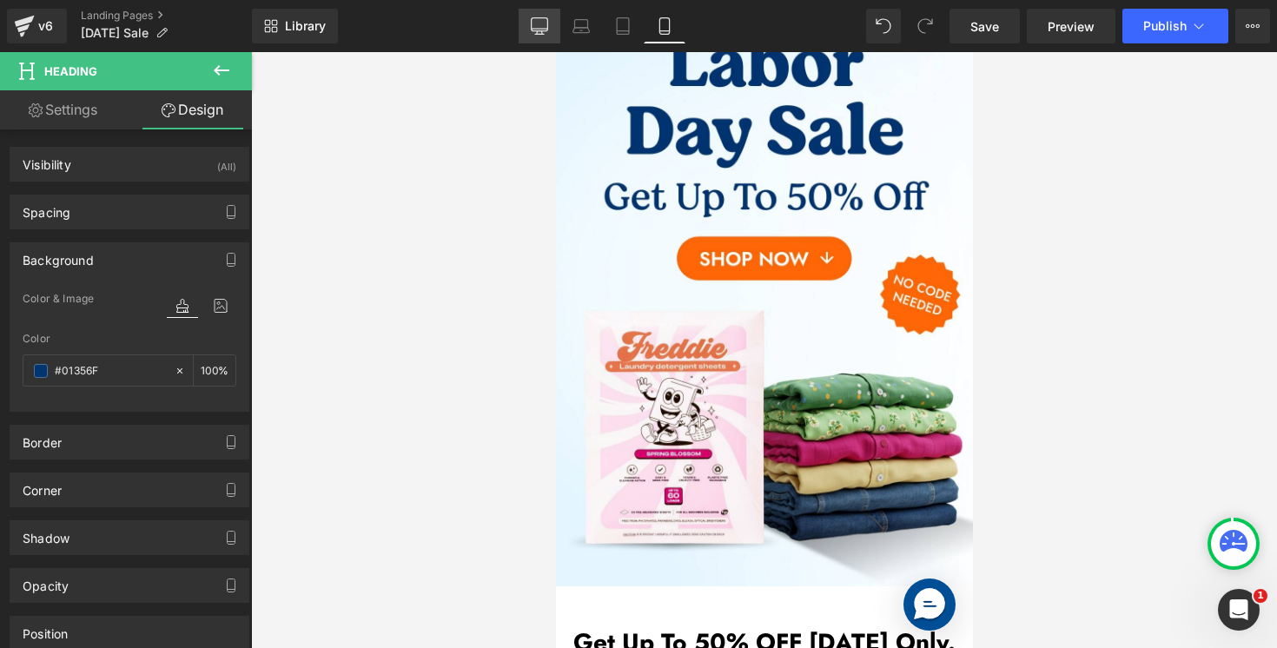
click at [544, 23] on icon at bounding box center [539, 25] width 17 height 17
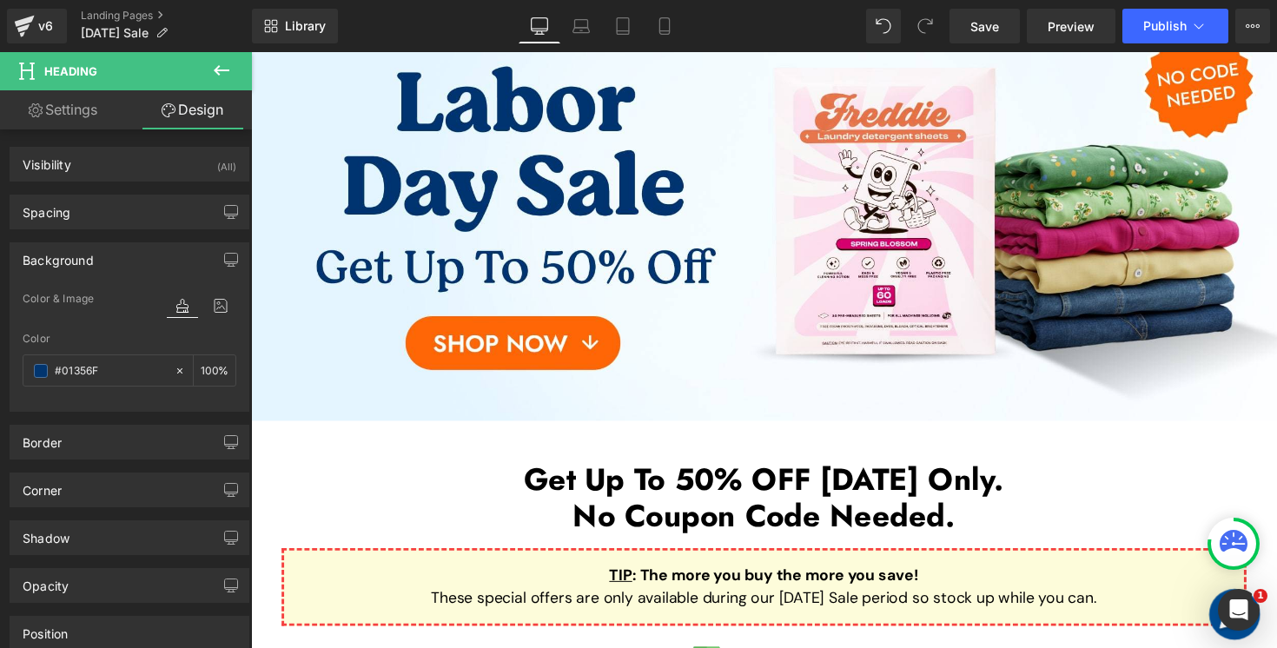
scroll to position [0, 0]
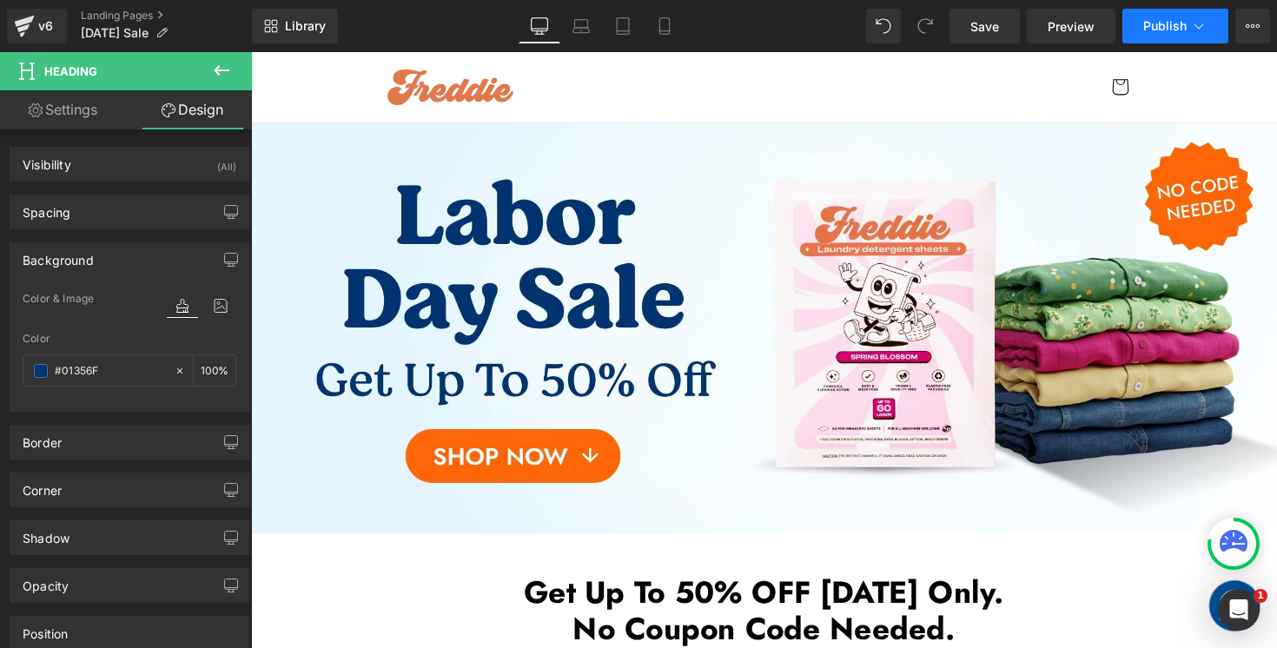
click at [1152, 36] on button "Publish" at bounding box center [1175, 26] width 106 height 35
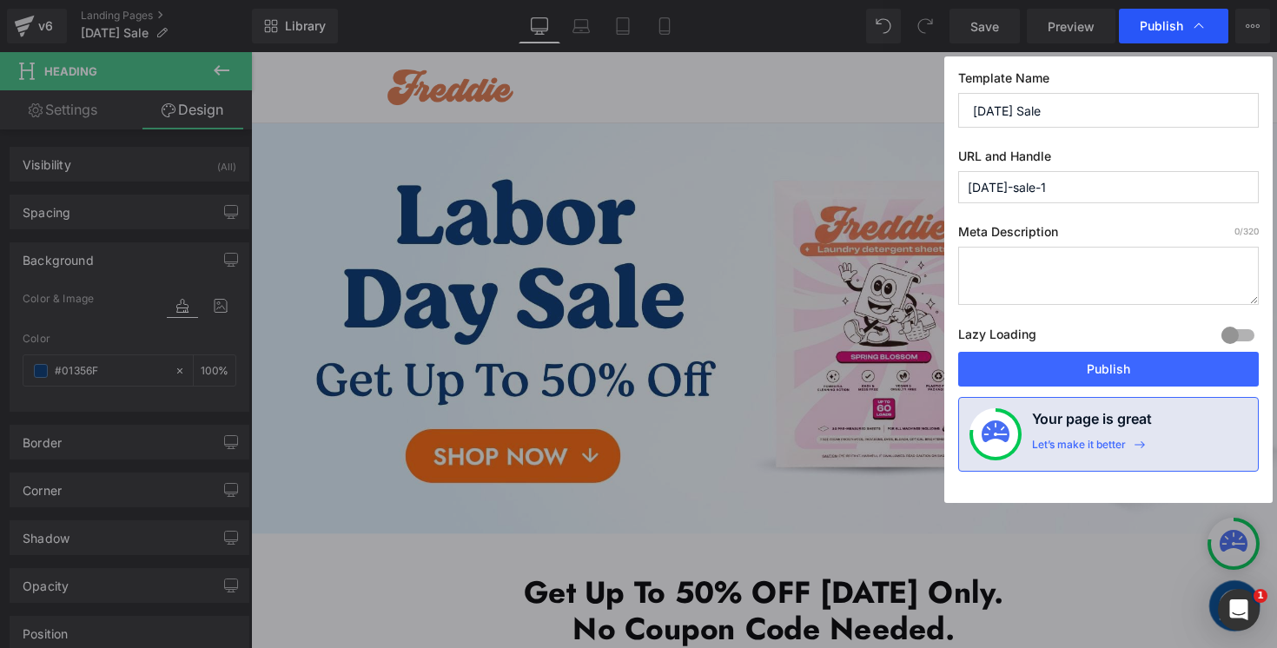
click at [1149, 33] on span "Publish" at bounding box center [1160, 26] width 43 height 16
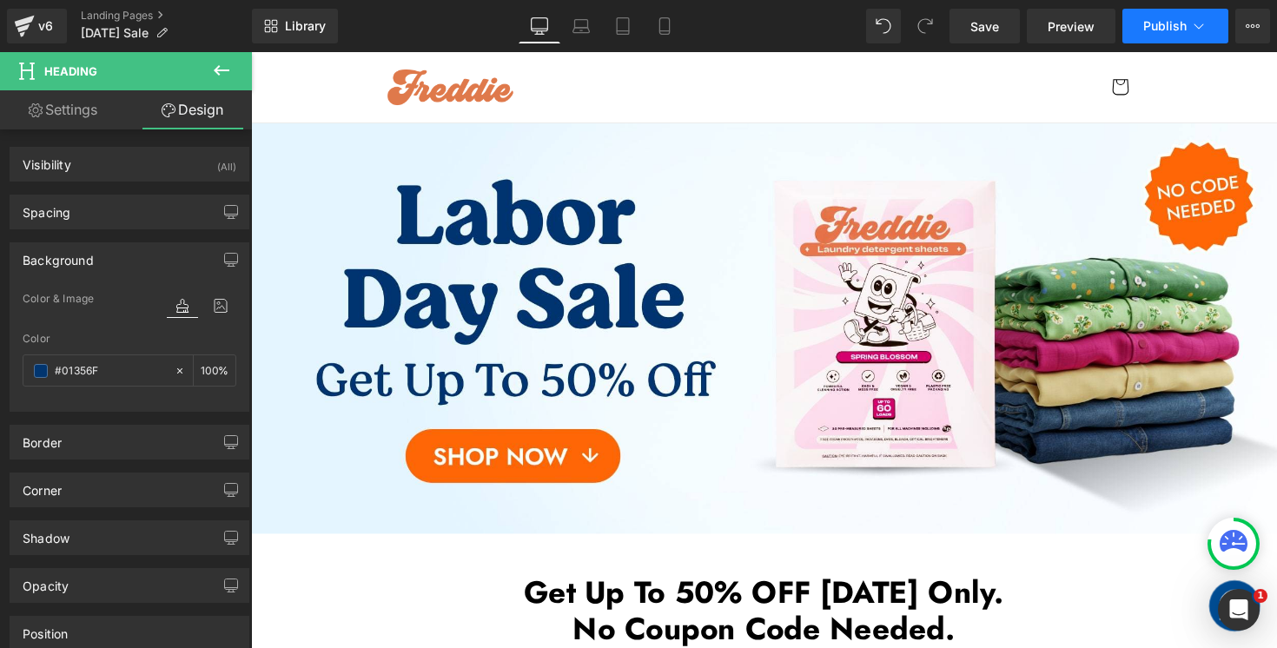
click at [1189, 35] on button "Publish" at bounding box center [1175, 26] width 106 height 35
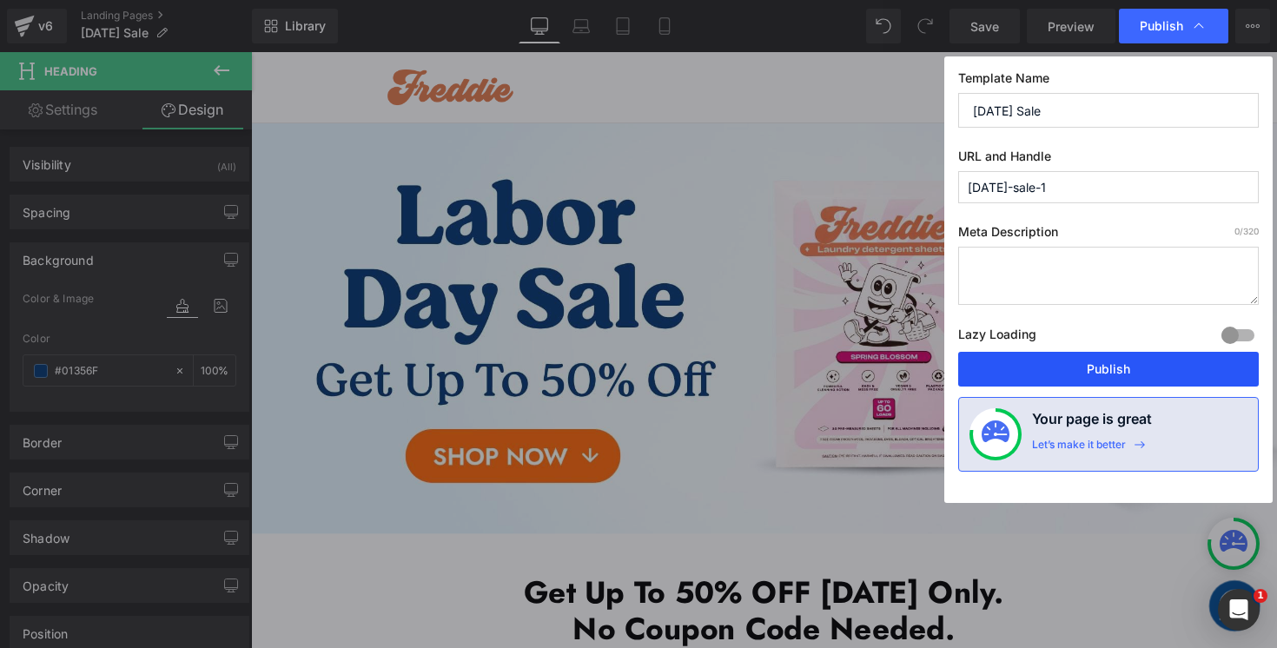
click at [1099, 369] on button "Publish" at bounding box center [1108, 369] width 300 height 35
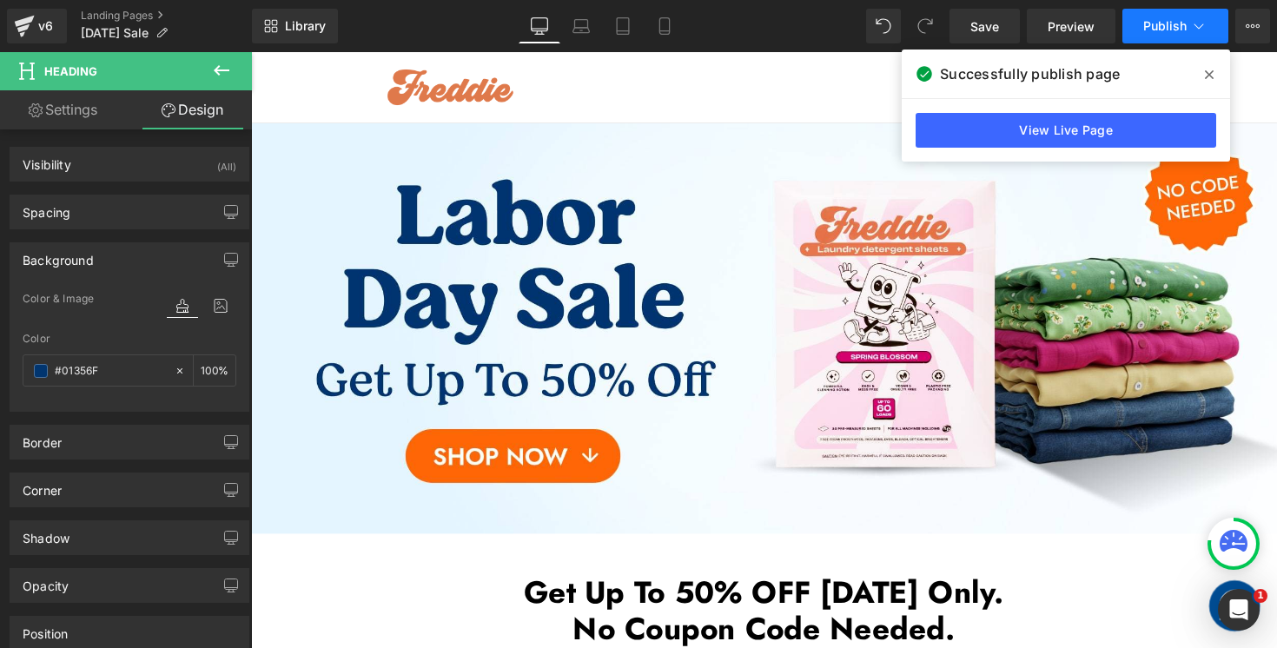
click at [1184, 29] on span "Publish" at bounding box center [1164, 26] width 43 height 14
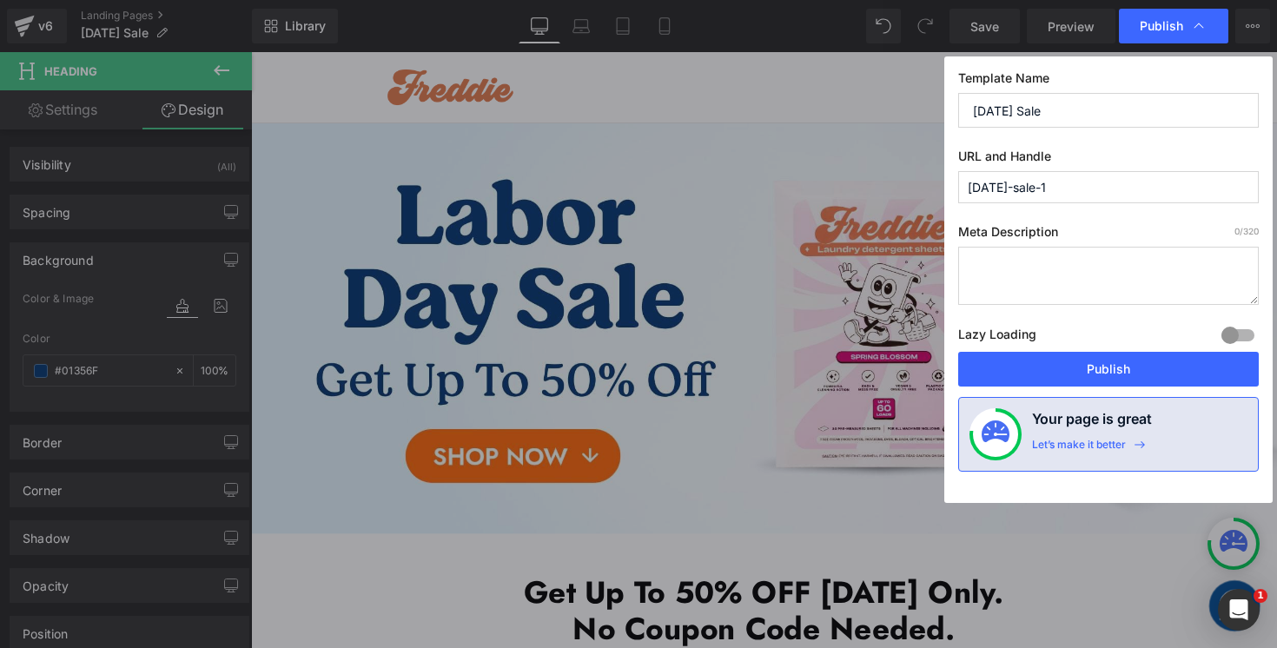
click at [1074, 188] on input "labor-day-sale-1" at bounding box center [1108, 187] width 300 height 32
type input "labor-day-sale"
click at [1018, 375] on button "Publish" at bounding box center [1108, 369] width 300 height 35
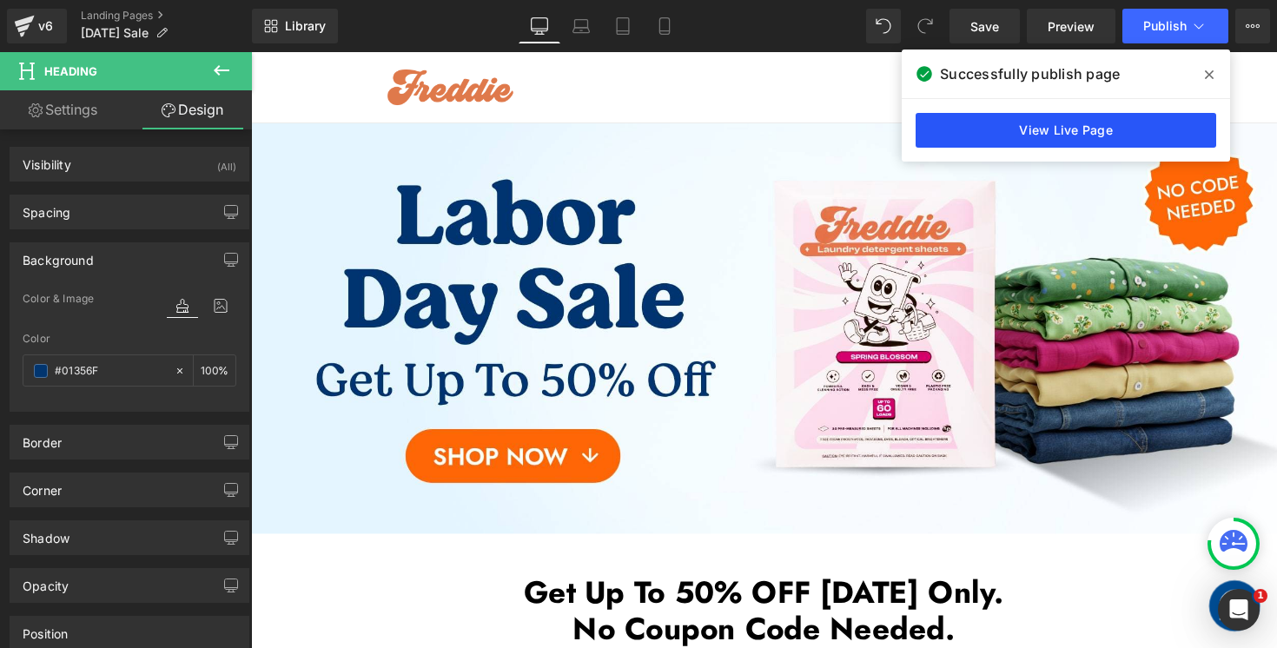
click at [994, 132] on link "View Live Page" at bounding box center [1065, 130] width 300 height 35
